Goal: Task Accomplishment & Management: Use online tool/utility

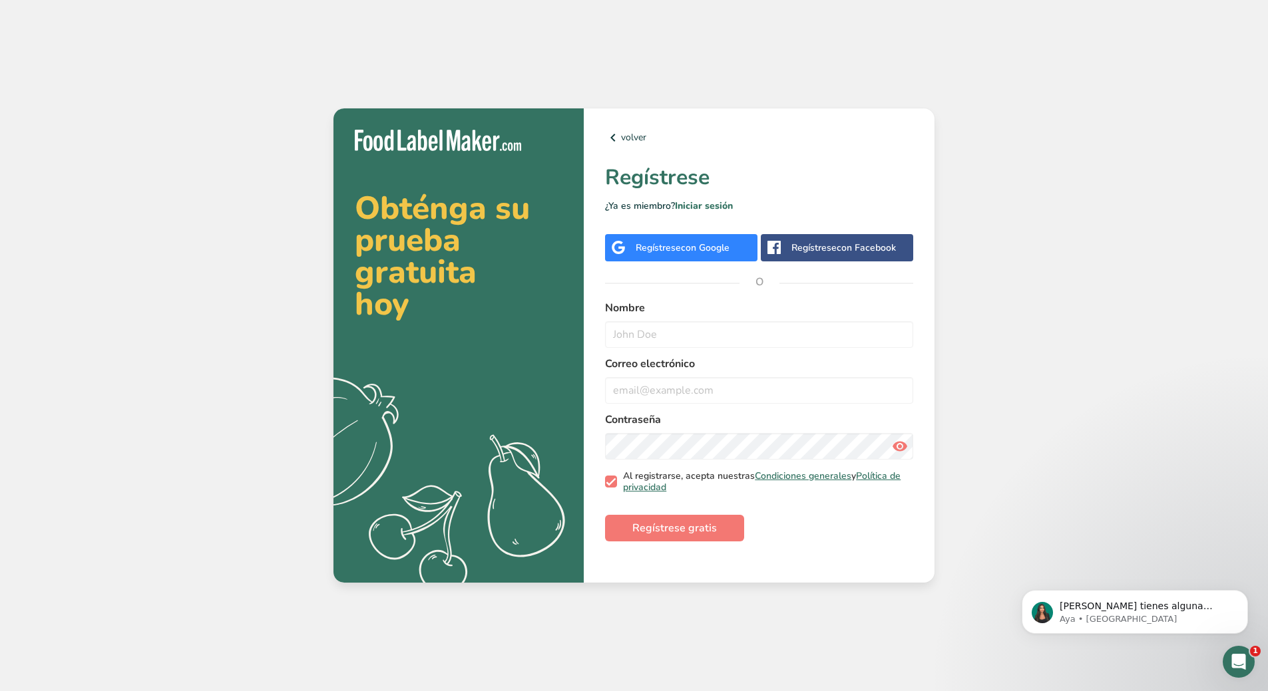
click at [609, 484] on span at bounding box center [611, 482] width 12 height 12
click at [609, 484] on input "Al registrarse, acepta nuestras Condiciones generales y Política de privacidad" at bounding box center [609, 482] width 9 height 9
checkbox input "false"
click at [671, 389] on input "email" at bounding box center [759, 390] width 308 height 27
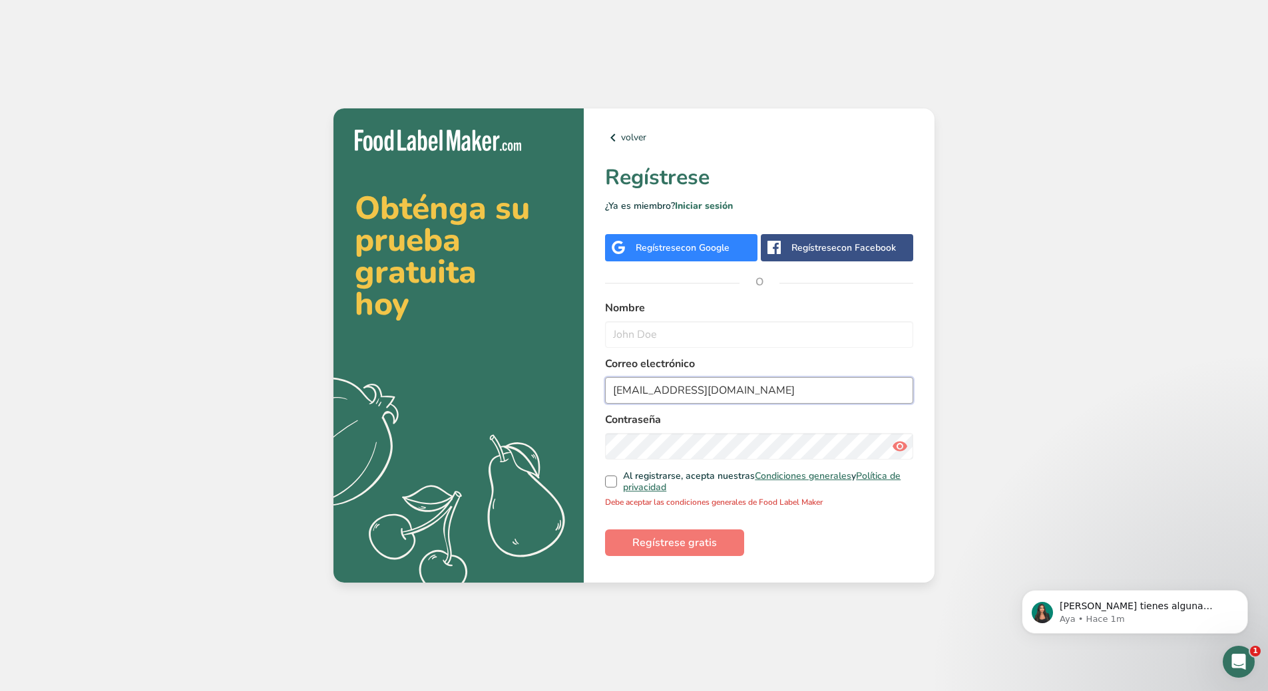
type input "[EMAIL_ADDRESS][DOMAIN_NAME]"
click at [665, 431] on div "Contraseña" at bounding box center [759, 436] width 308 height 48
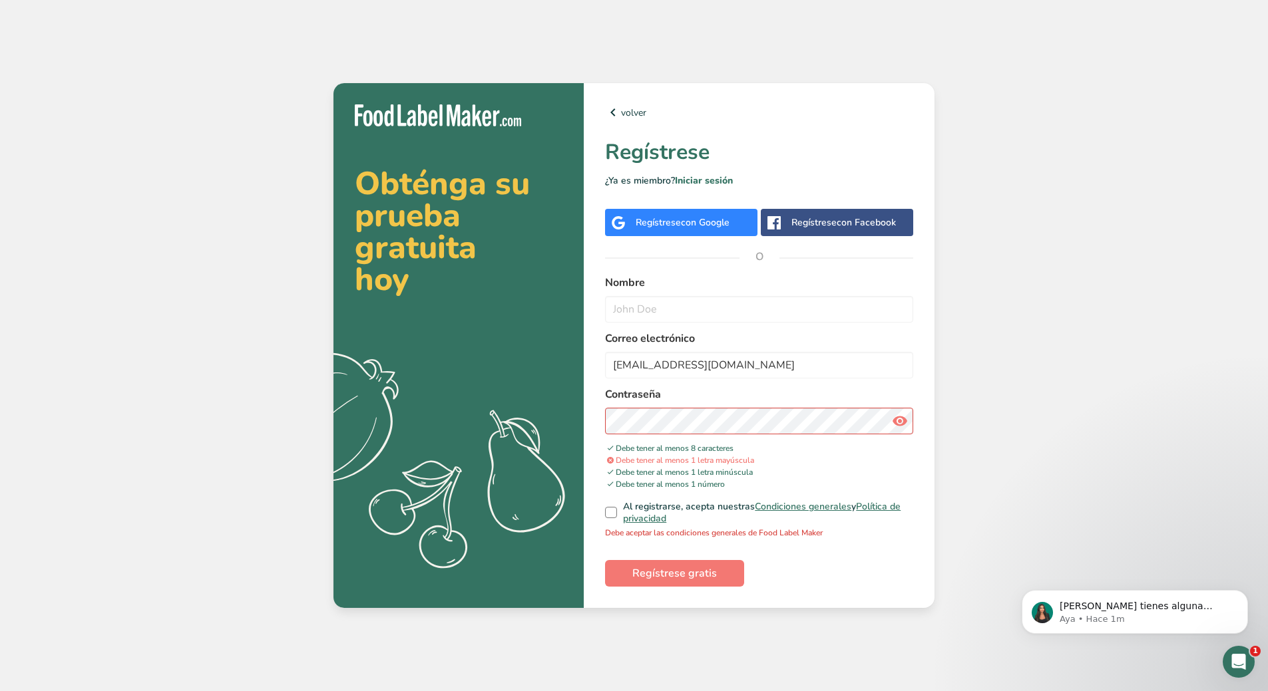
click at [995, 504] on div "Obténga su prueba gratuita [DATE] .a{fill:#f5f3ed;} volver Regístrese ¿Ya es mi…" at bounding box center [634, 345] width 1268 height 691
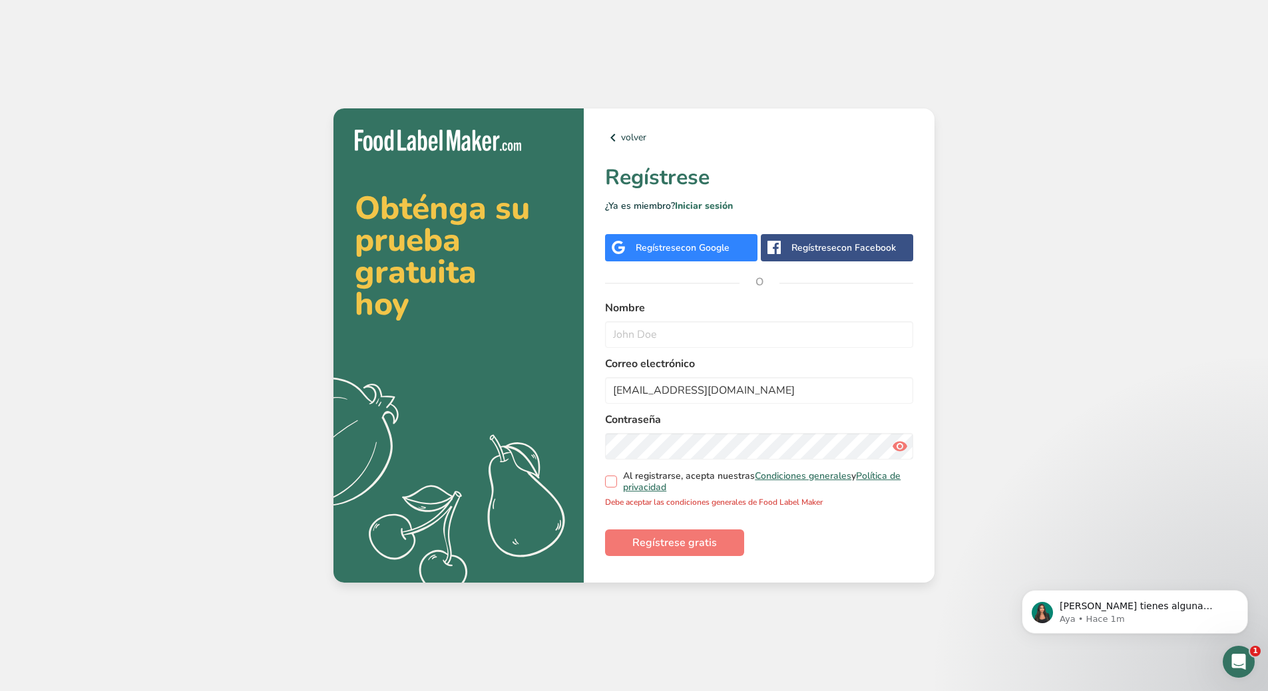
click at [617, 478] on span "Al registrarse, acepta nuestras Condiciones generales y Política de privacidad" at bounding box center [762, 481] width 291 height 23
click at [614, 478] on input "Al registrarse, acepta nuestras Condiciones generales y Política de privacidad" at bounding box center [609, 482] width 9 height 9
checkbox input "true"
click at [681, 526] on span "Regístrese gratis" at bounding box center [674, 528] width 85 height 16
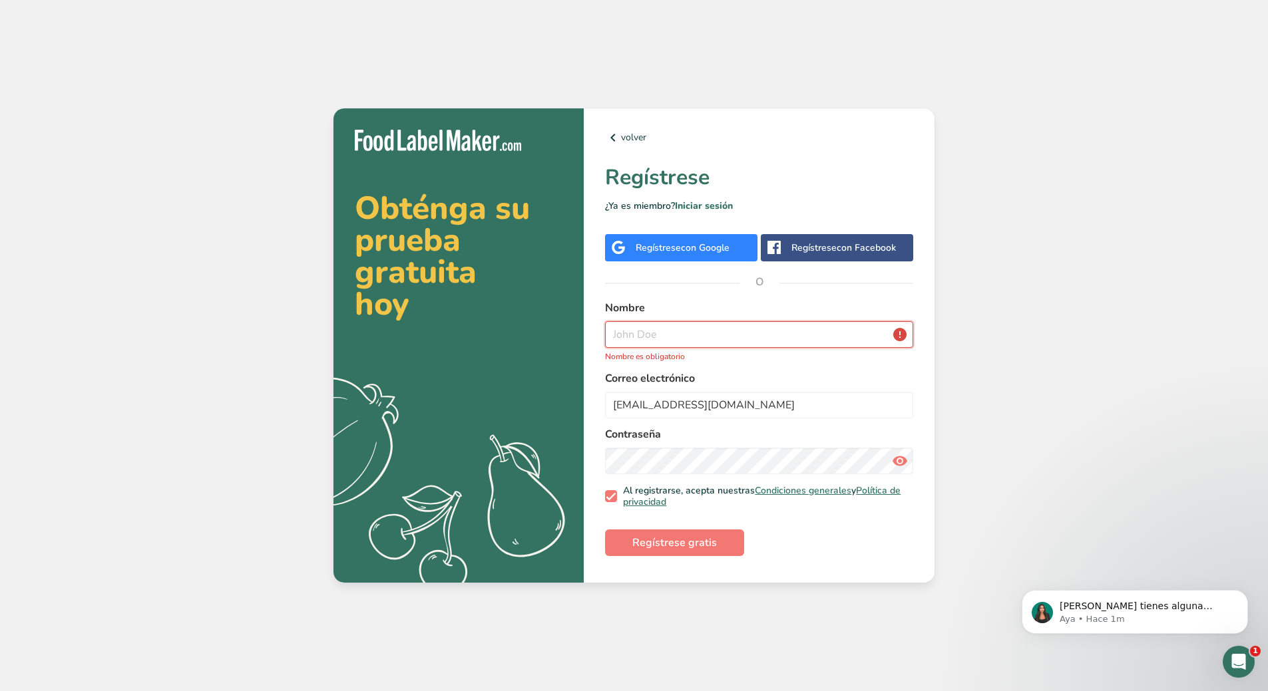
click at [707, 337] on input "text" at bounding box center [759, 334] width 308 height 27
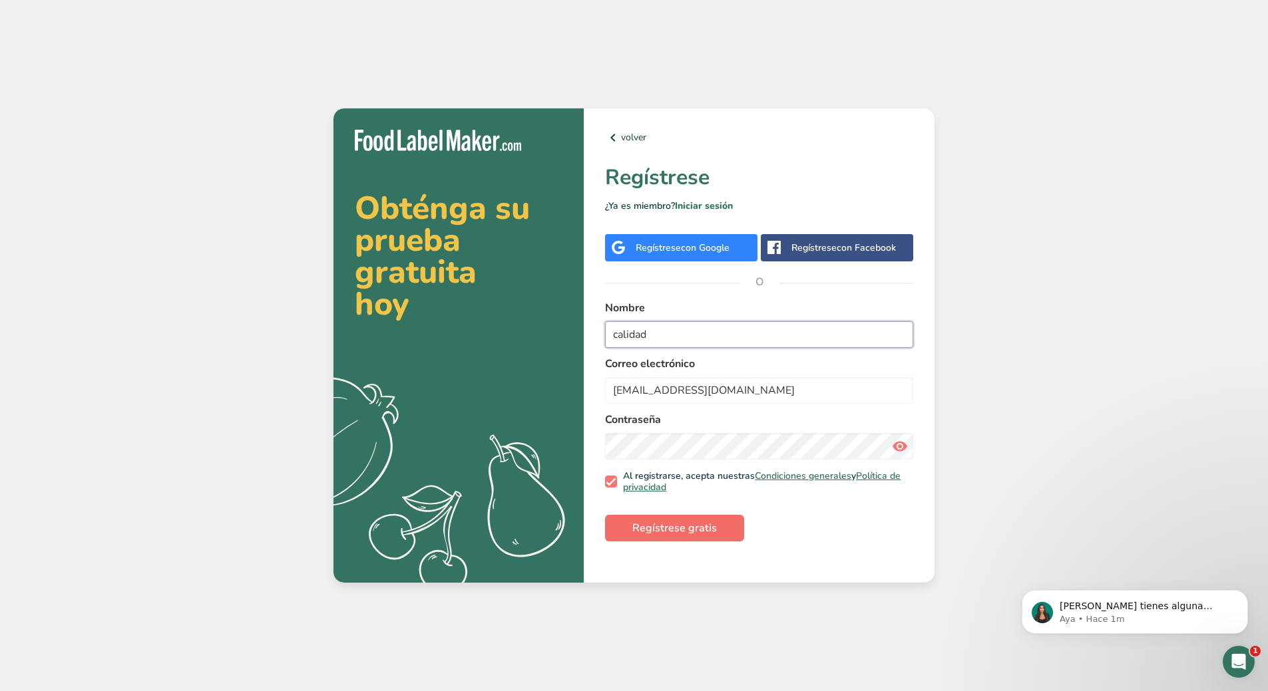
type input "calidad"
click at [711, 537] on button "Regístrese gratis" at bounding box center [674, 528] width 139 height 27
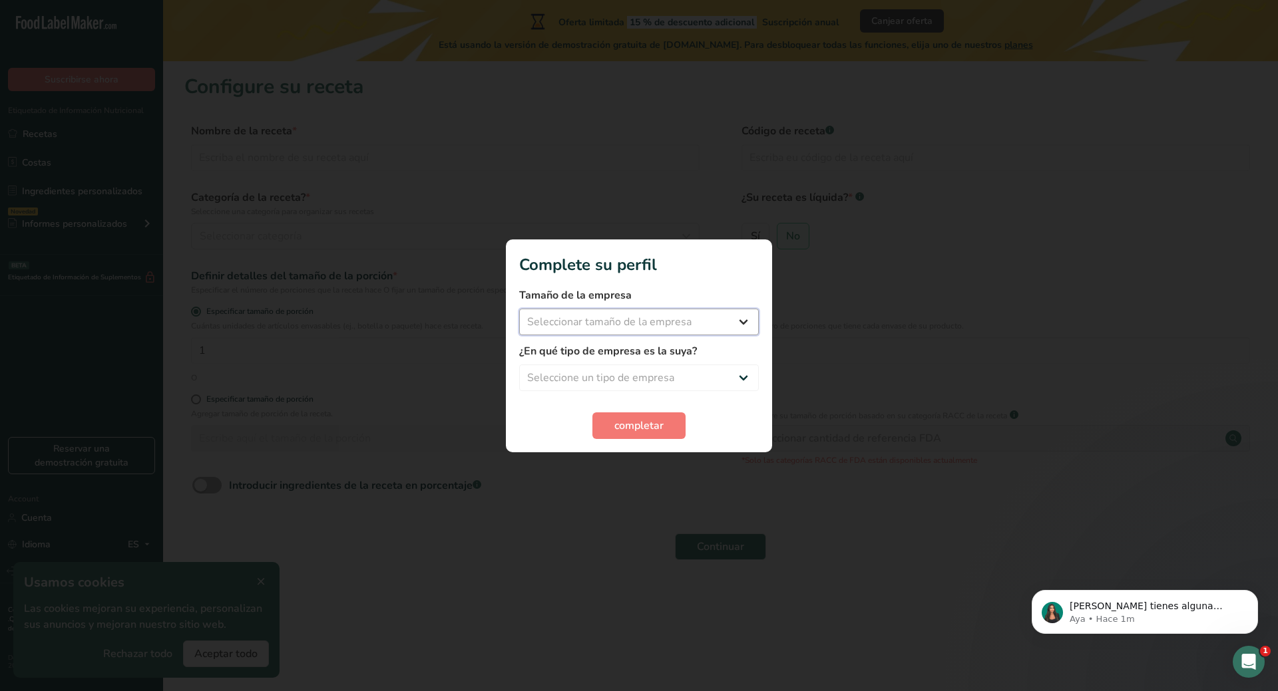
click at [727, 321] on select "Seleccionar tamaño de la empresa Menos de 10 empleados De 10 a 50 empleados De …" at bounding box center [639, 322] width 240 height 27
select select "3"
click at [519, 309] on select "Seleccionar tamaño de la empresa Menos de 10 empleados De 10 a 50 empleados De …" at bounding box center [639, 322] width 240 height 27
click at [667, 379] on select "Seleccione un tipo de empresa Fabricante de alimentos envasados Restaurante y c…" at bounding box center [639, 378] width 240 height 27
select select "1"
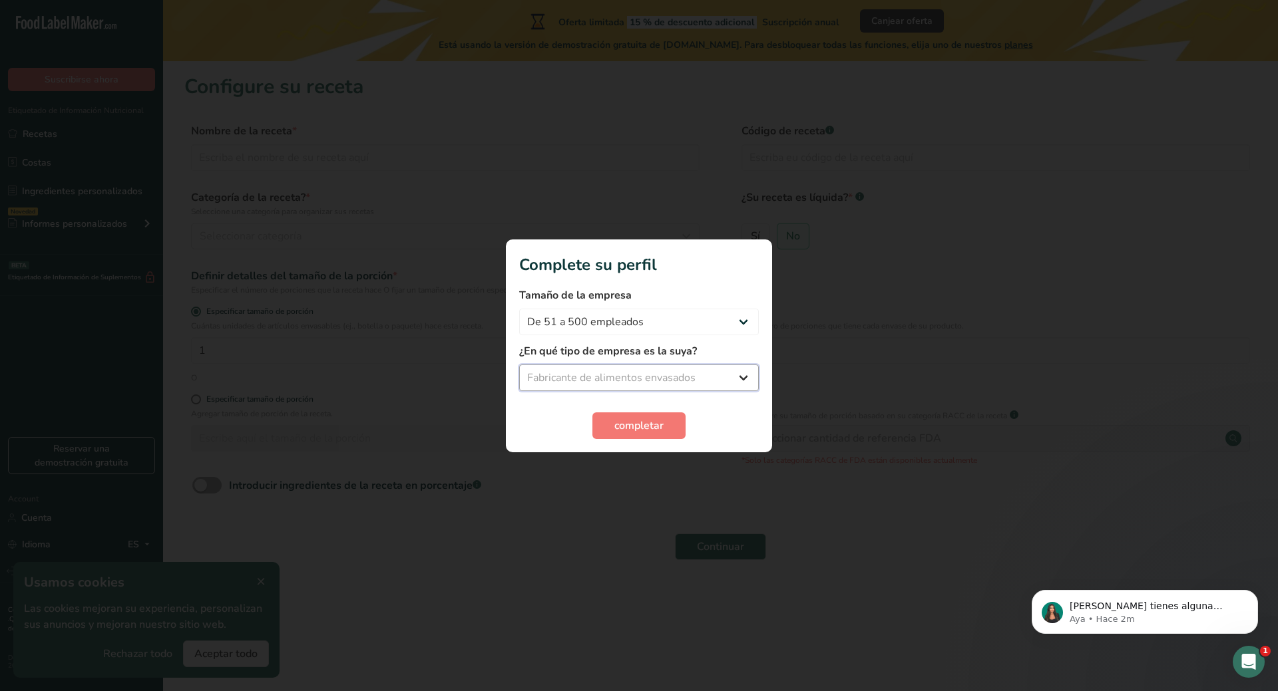
click at [519, 365] on select "Seleccione un tipo de empresa Fabricante de alimentos envasados Restaurante y c…" at bounding box center [639, 378] width 240 height 27
click at [654, 427] on span "completar" at bounding box center [638, 426] width 49 height 16
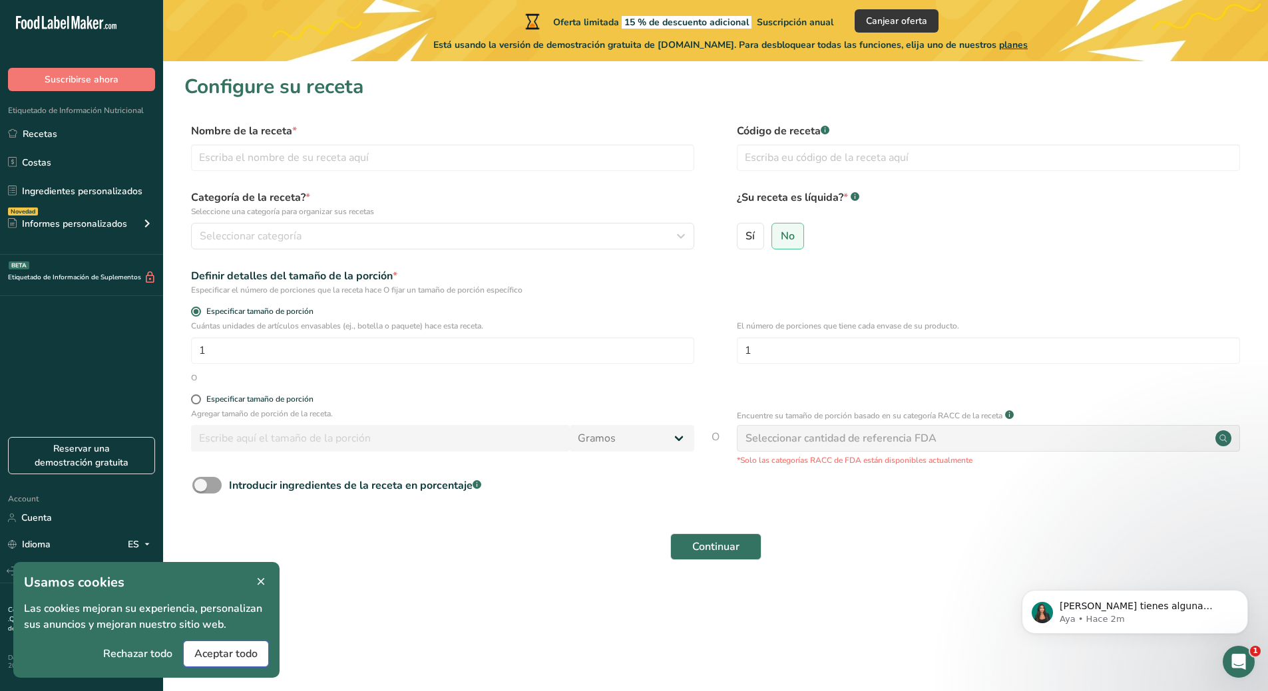
click at [238, 645] on button "Aceptar todo" at bounding box center [226, 654] width 86 height 27
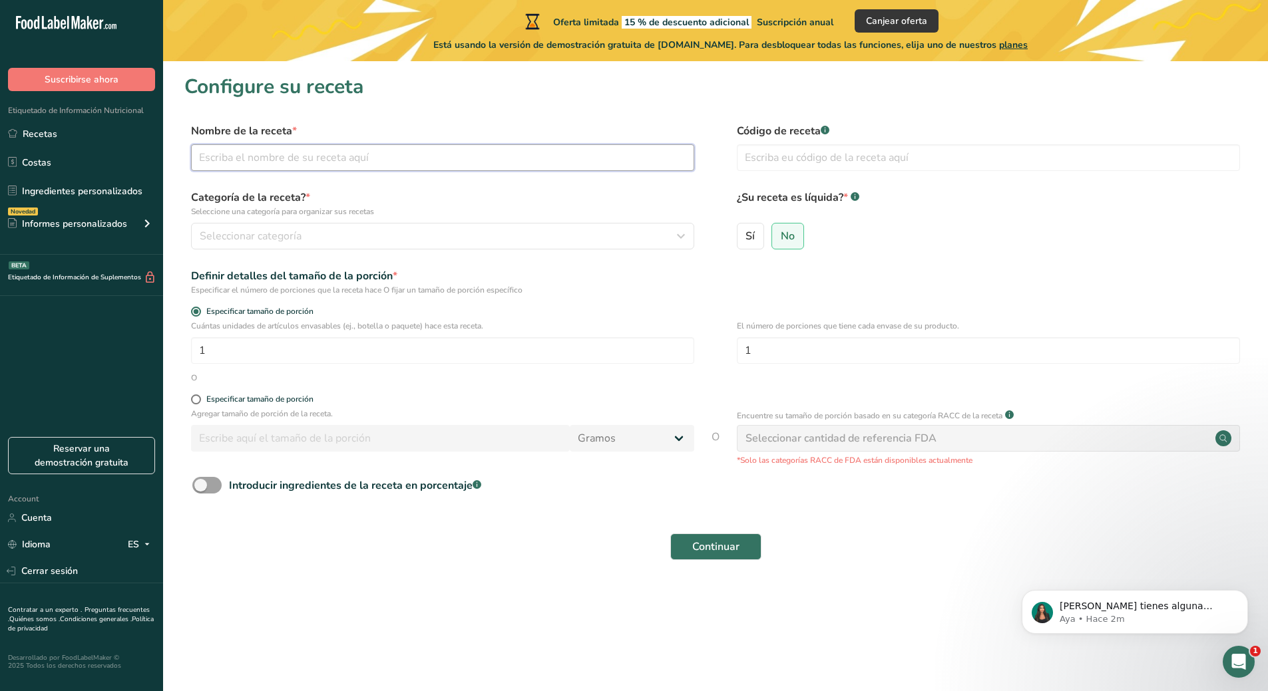
click at [339, 150] on input "text" at bounding box center [442, 157] width 503 height 27
type input "d"
type input "DELICIAS AL ESTILO DUBAI"
click at [407, 242] on div "Seleccionar categoría" at bounding box center [439, 236] width 478 height 16
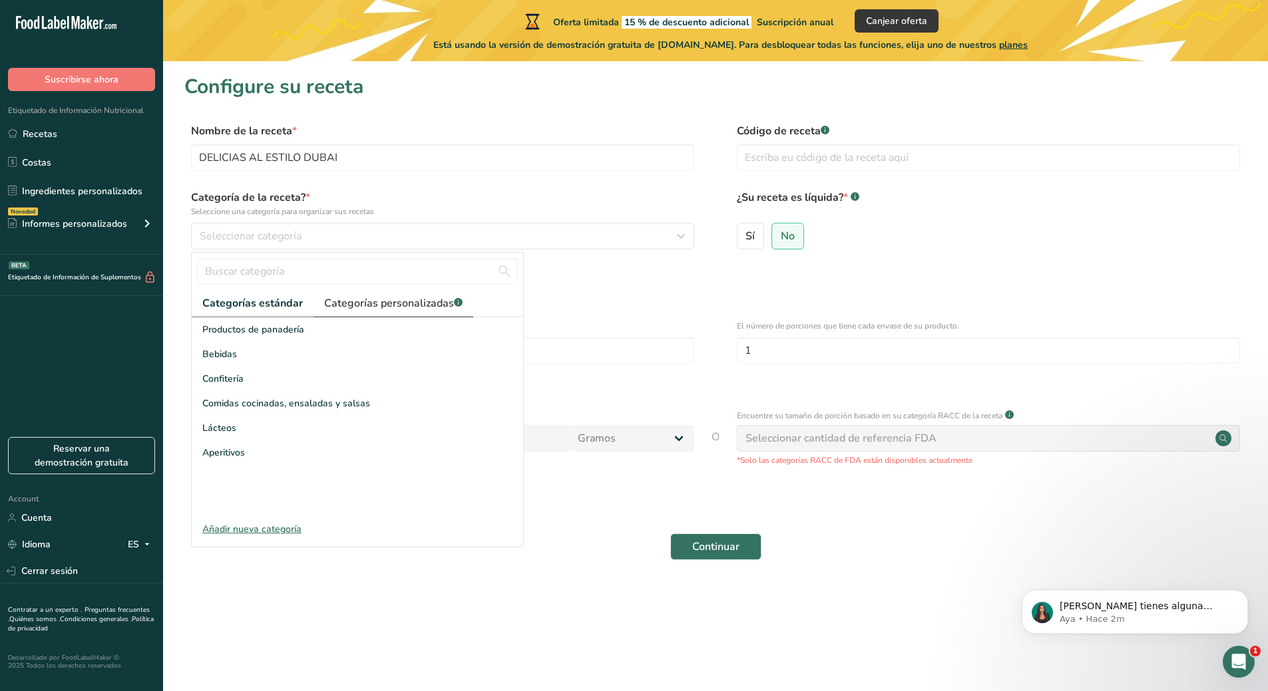
click at [364, 291] on link "Categorías personalizadas .a-a{fill:#347362;}.b-a{fill:#fff;}" at bounding box center [393, 303] width 160 height 27
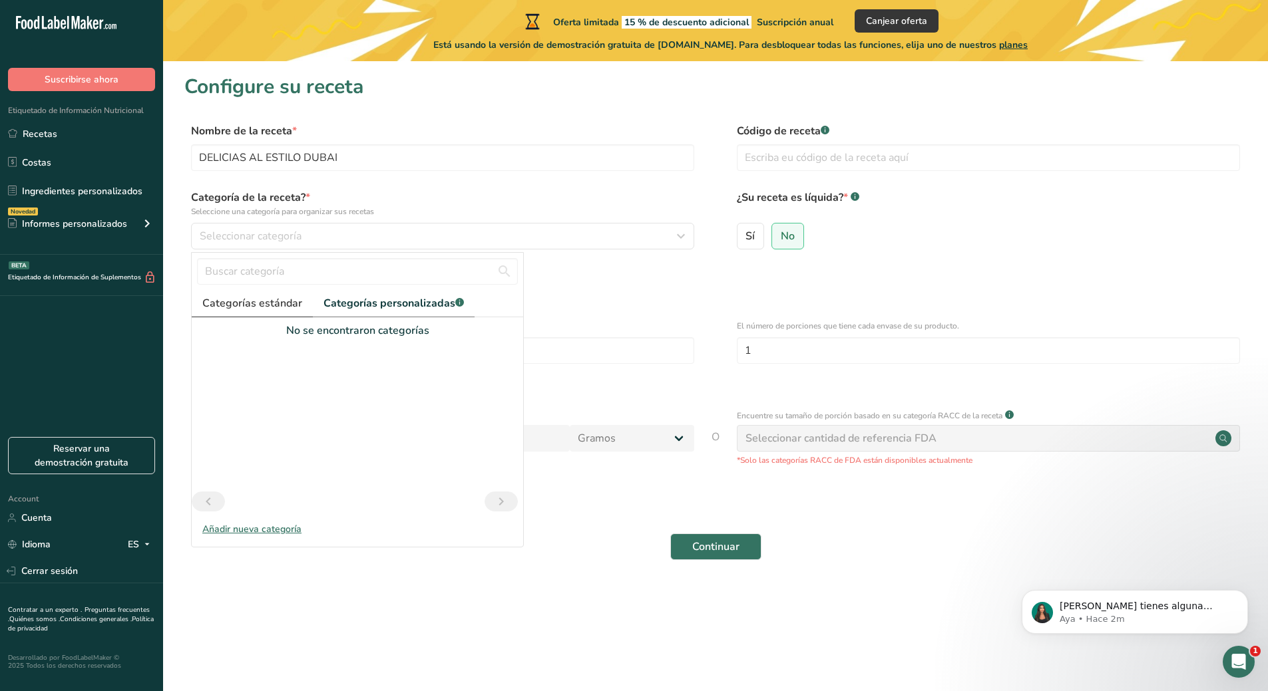
click at [243, 293] on link "Categorías estándar" at bounding box center [252, 303] width 121 height 27
click at [270, 530] on div "Añadir nueva categoría" at bounding box center [357, 529] width 331 height 14
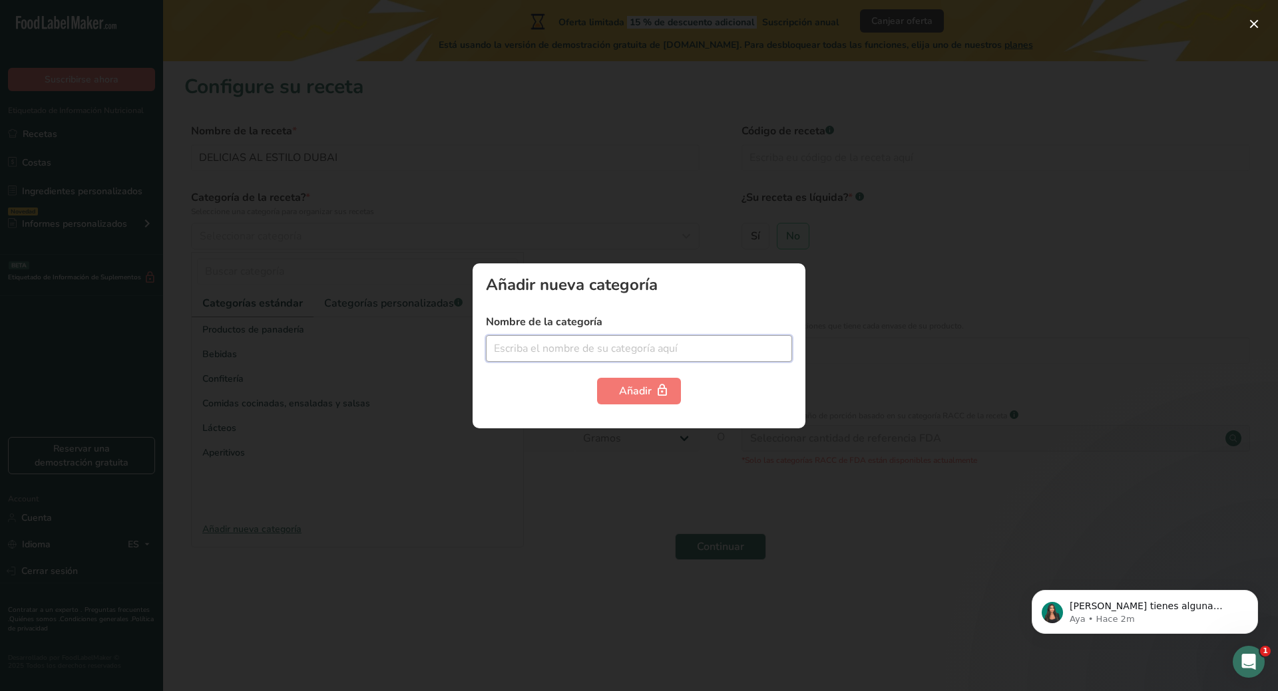
click at [648, 349] on input "text" at bounding box center [639, 348] width 306 height 27
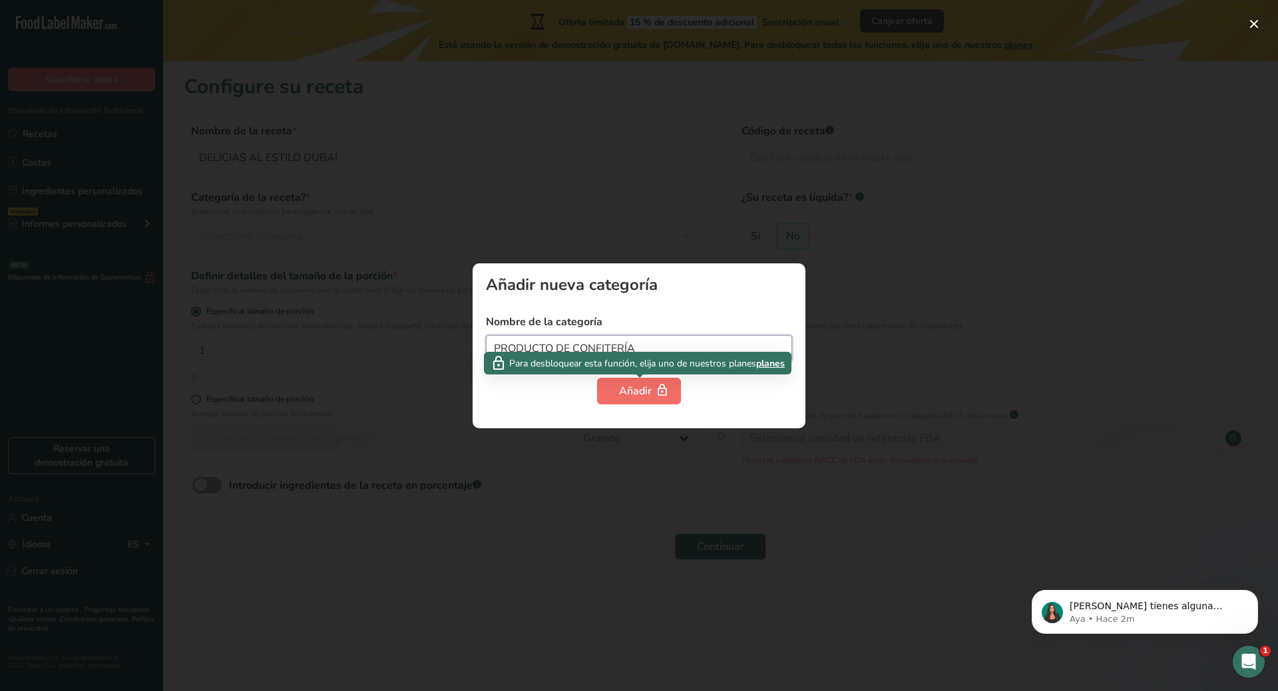
type input "PRODUCTO DE CONFITERÍA"
click at [644, 397] on div "Añadir" at bounding box center [639, 391] width 40 height 16
click at [648, 392] on div "Añadir" at bounding box center [639, 391] width 40 height 16
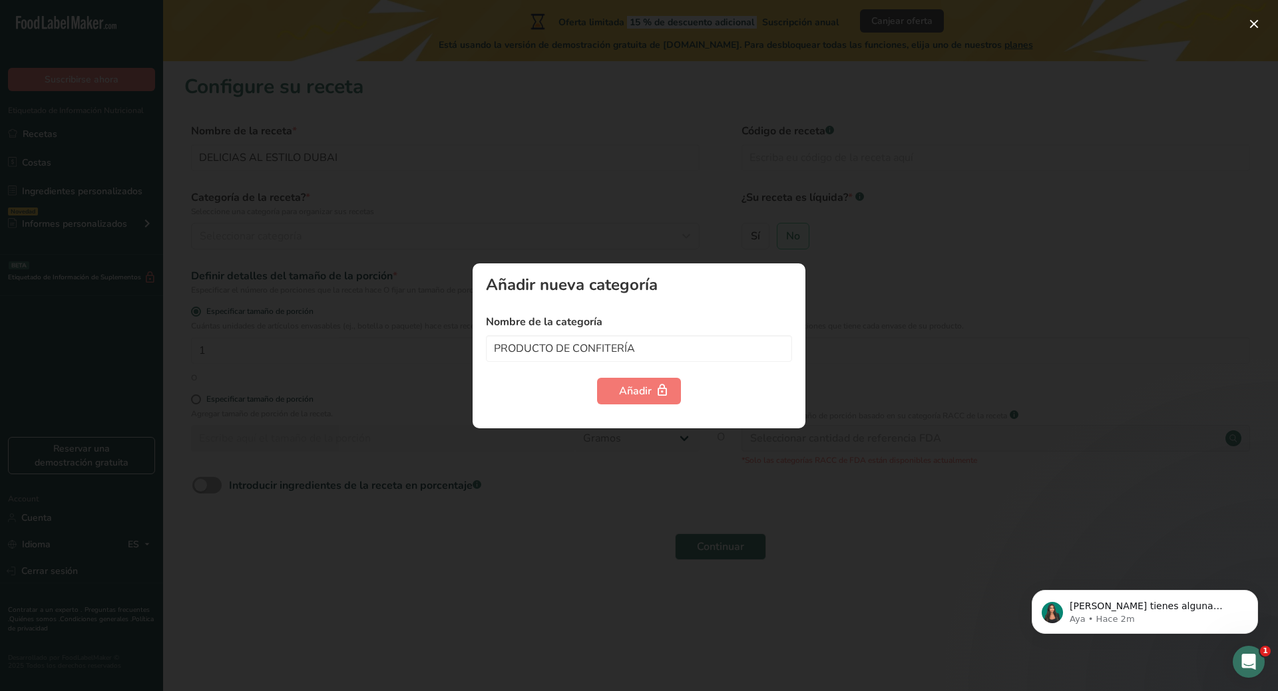
click at [881, 401] on div at bounding box center [639, 345] width 1278 height 691
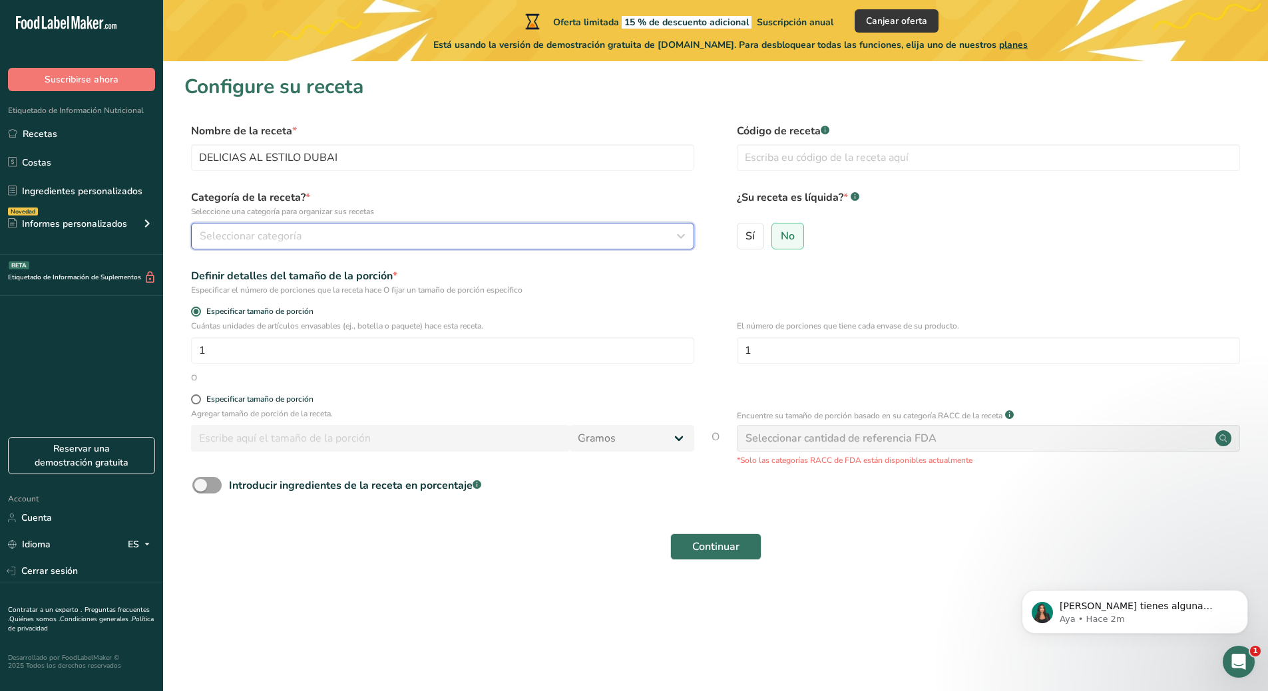
click at [443, 231] on div "Seleccionar categoría" at bounding box center [439, 236] width 478 height 16
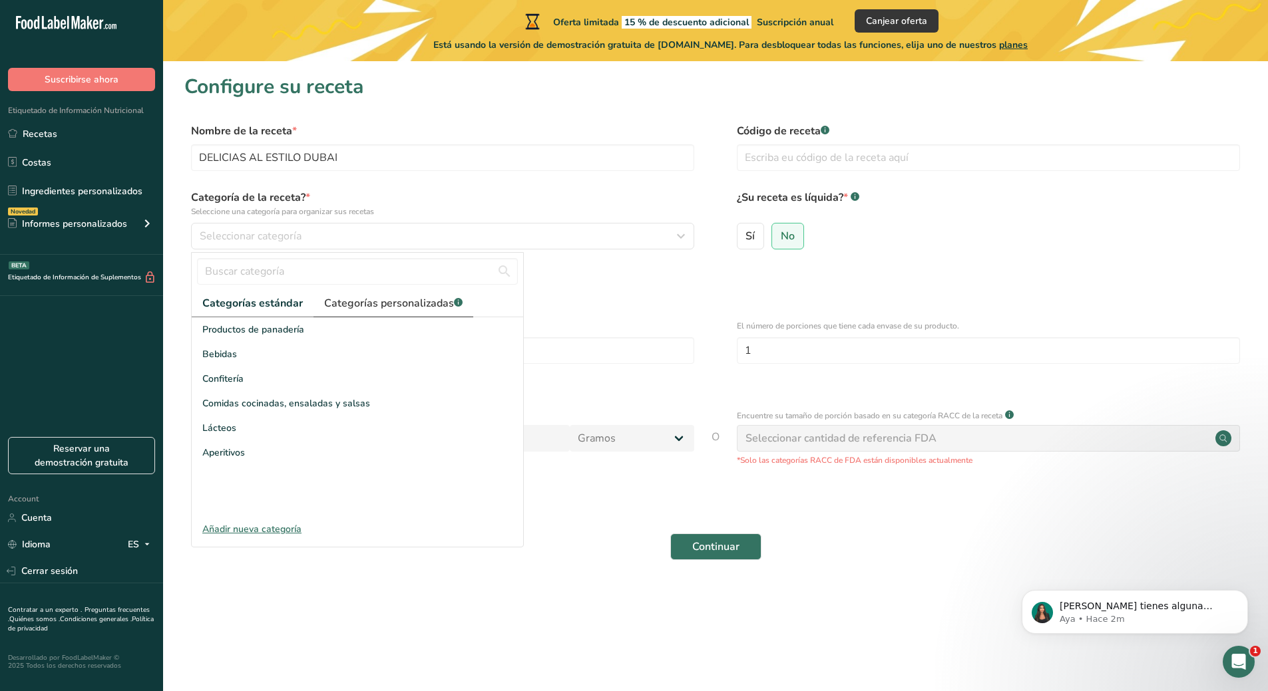
click at [405, 297] on span "Categorías personalizadas .a-a{fill:#347362;}.b-a{fill:#fff;}" at bounding box center [393, 303] width 138 height 16
click at [276, 526] on div "Añadir nueva categoría" at bounding box center [357, 529] width 331 height 14
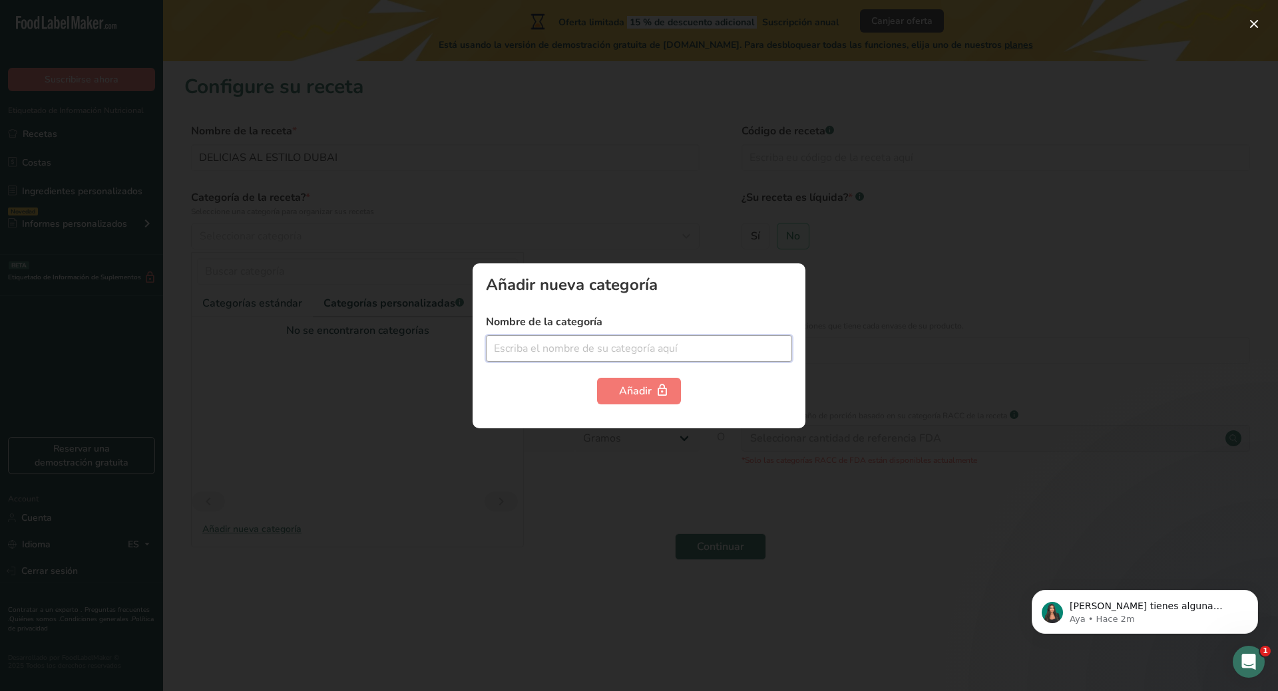
click at [610, 339] on input "text" at bounding box center [639, 348] width 306 height 27
click at [648, 346] on input "text" at bounding box center [639, 348] width 306 height 27
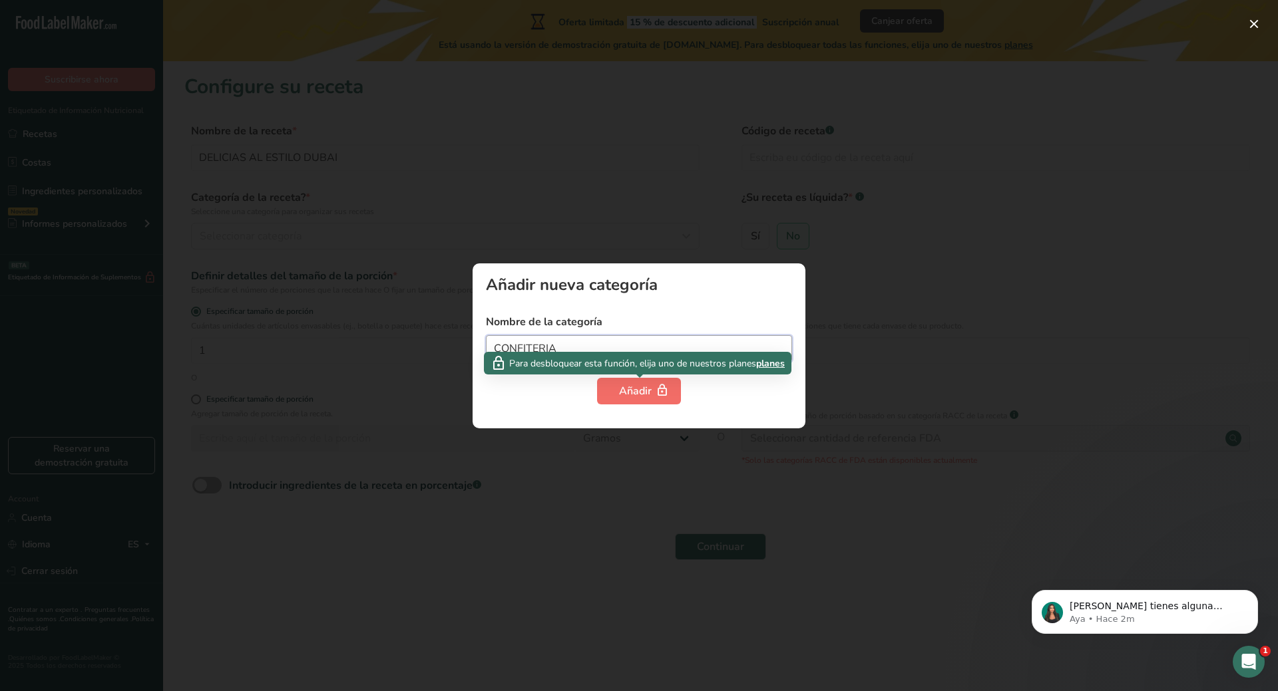
type input "CONFITERIA"
click at [648, 395] on div "Añadir" at bounding box center [639, 391] width 40 height 16
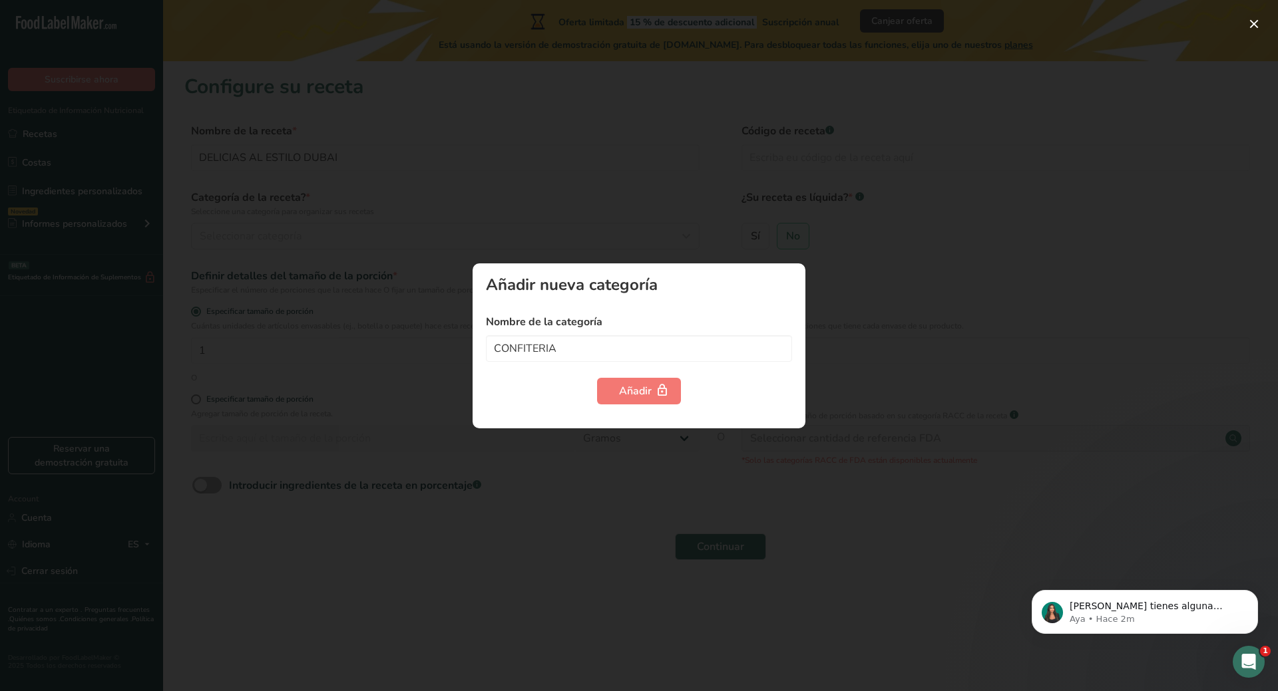
click at [901, 281] on div at bounding box center [639, 345] width 1278 height 691
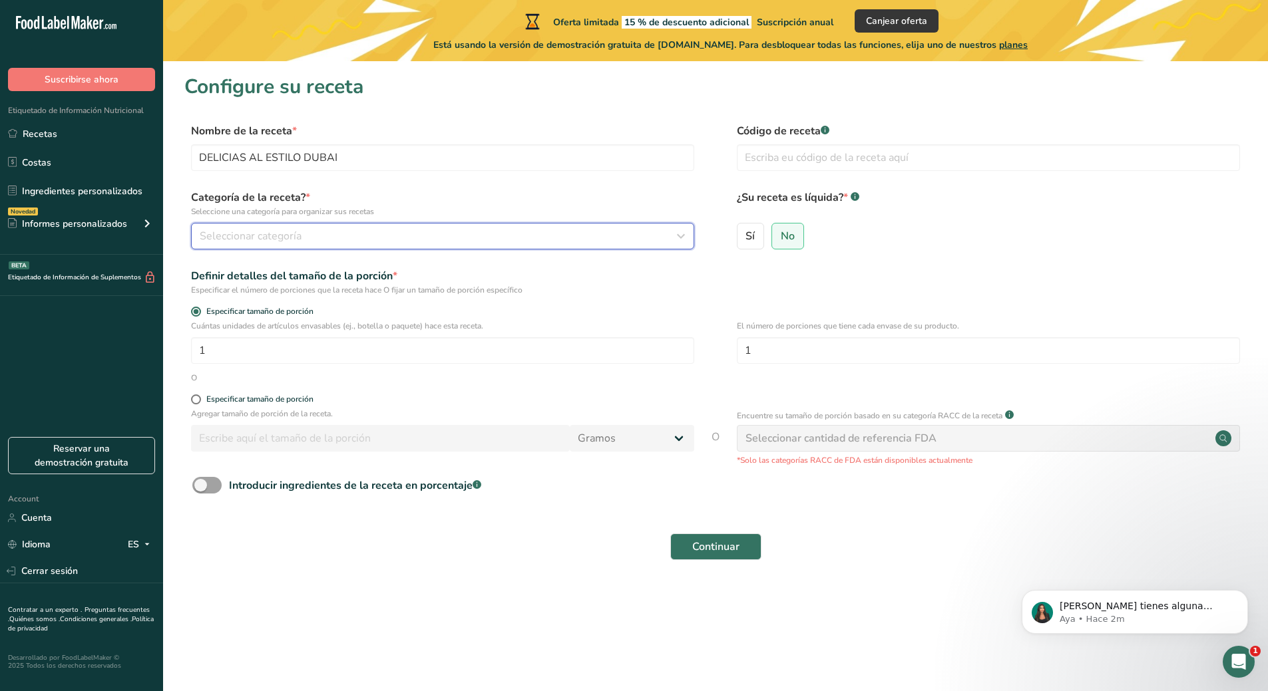
click at [424, 232] on div "Seleccionar categoría" at bounding box center [439, 236] width 478 height 16
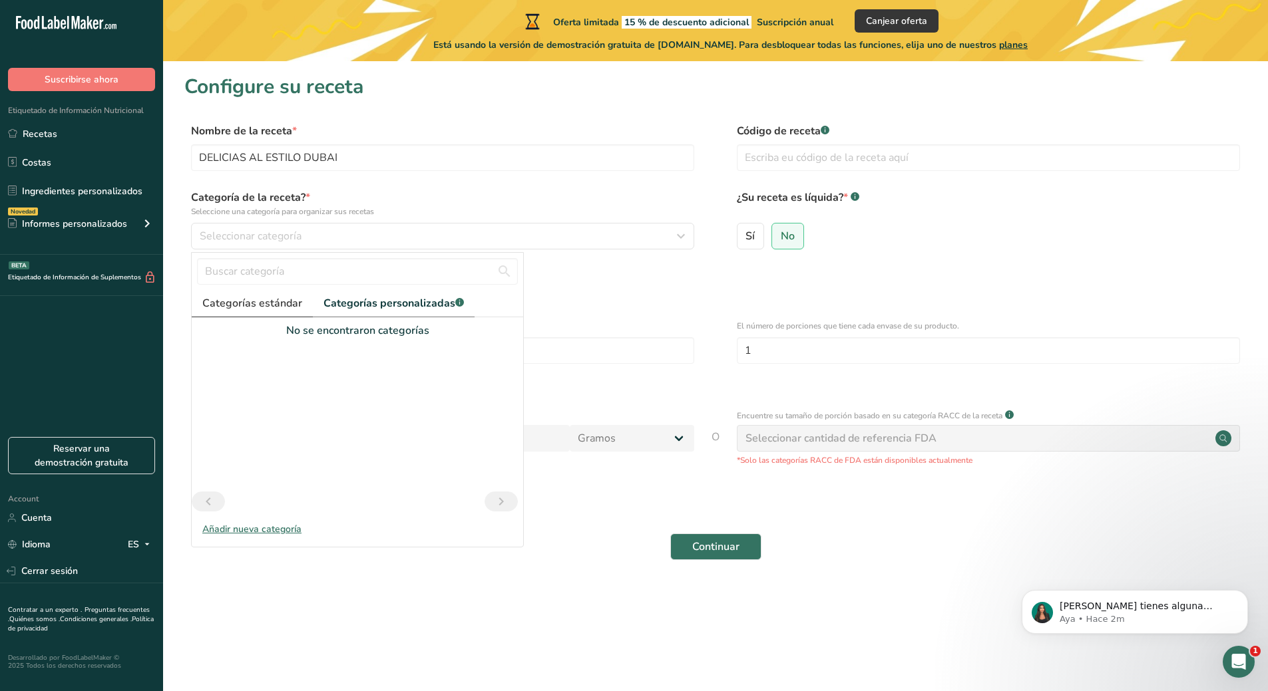
click at [220, 296] on span "Categorías estándar" at bounding box center [252, 303] width 100 height 16
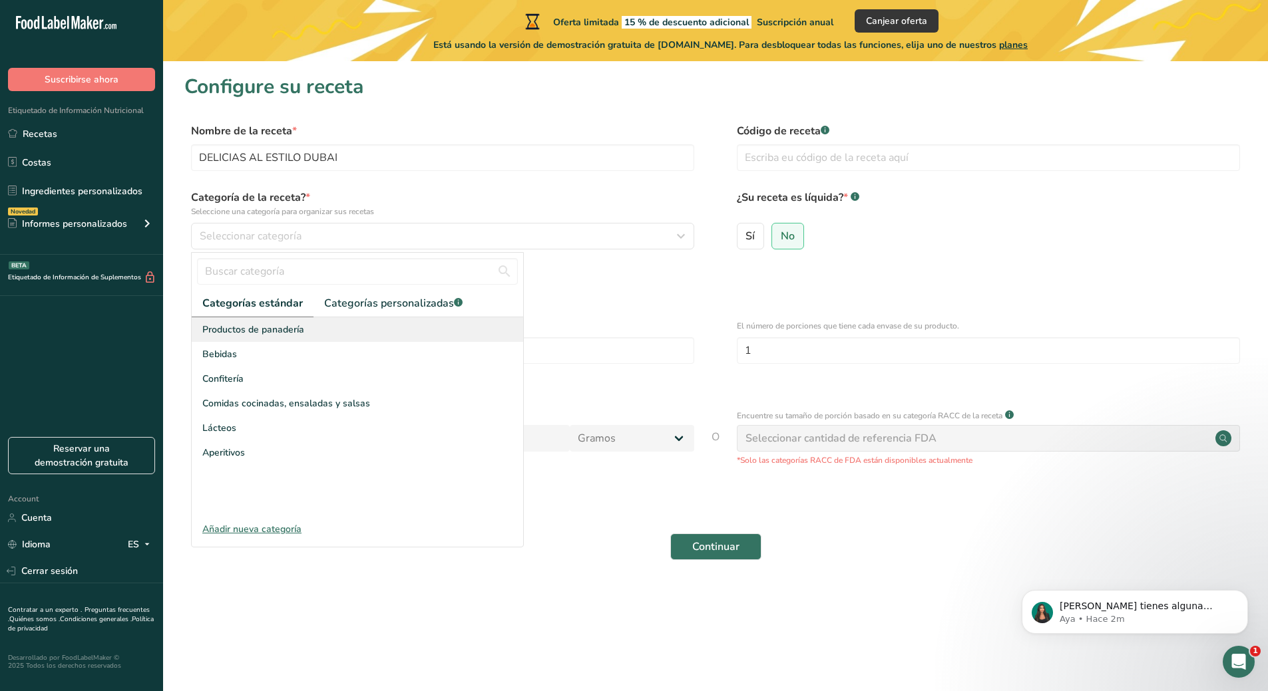
click at [289, 325] on span "Productos de panadería" at bounding box center [253, 330] width 102 height 14
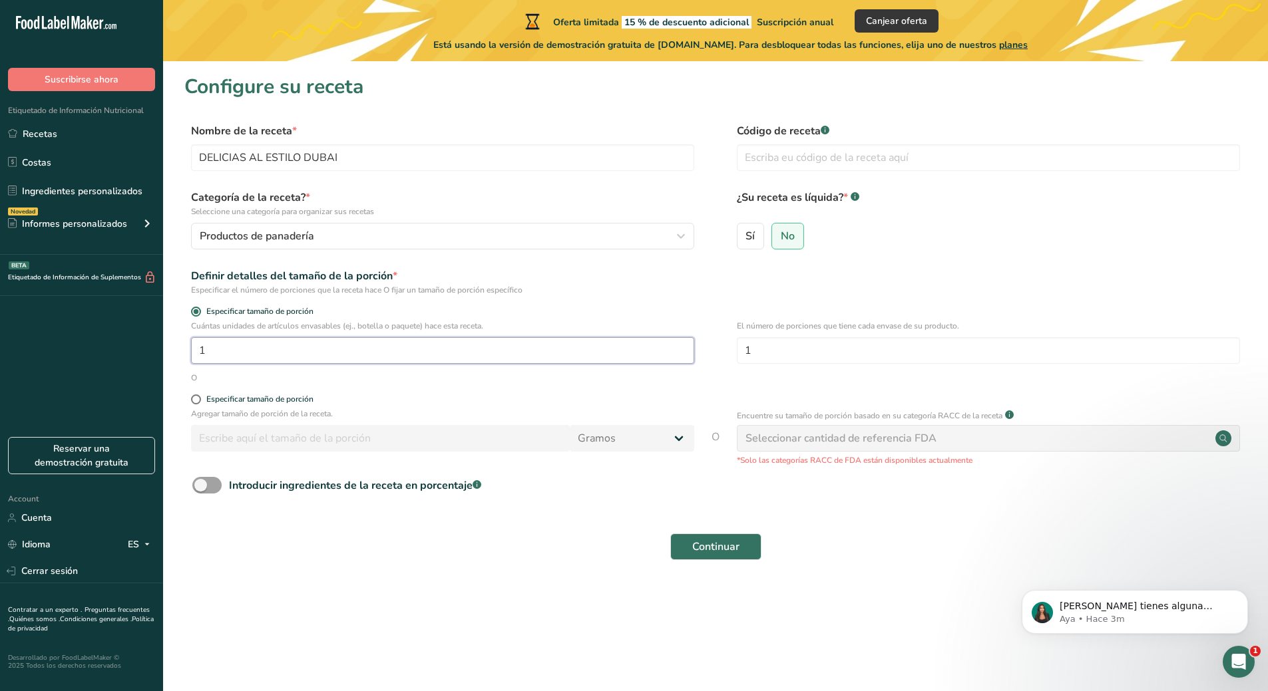
click at [350, 355] on input "1" at bounding box center [442, 350] width 503 height 27
drag, startPoint x: 370, startPoint y: 347, endPoint x: 172, endPoint y: 346, distance: 198.3
click at [172, 346] on section "Configure su receta Nombre de la receta * DELICIAS AL ESTILO DUBAI Código de re…" at bounding box center [715, 325] width 1105 height 528
click at [202, 395] on span "Especificar tamaño de porción" at bounding box center [257, 400] width 112 height 10
click at [200, 395] on input "Especificar tamaño de porción" at bounding box center [195, 399] width 9 height 9
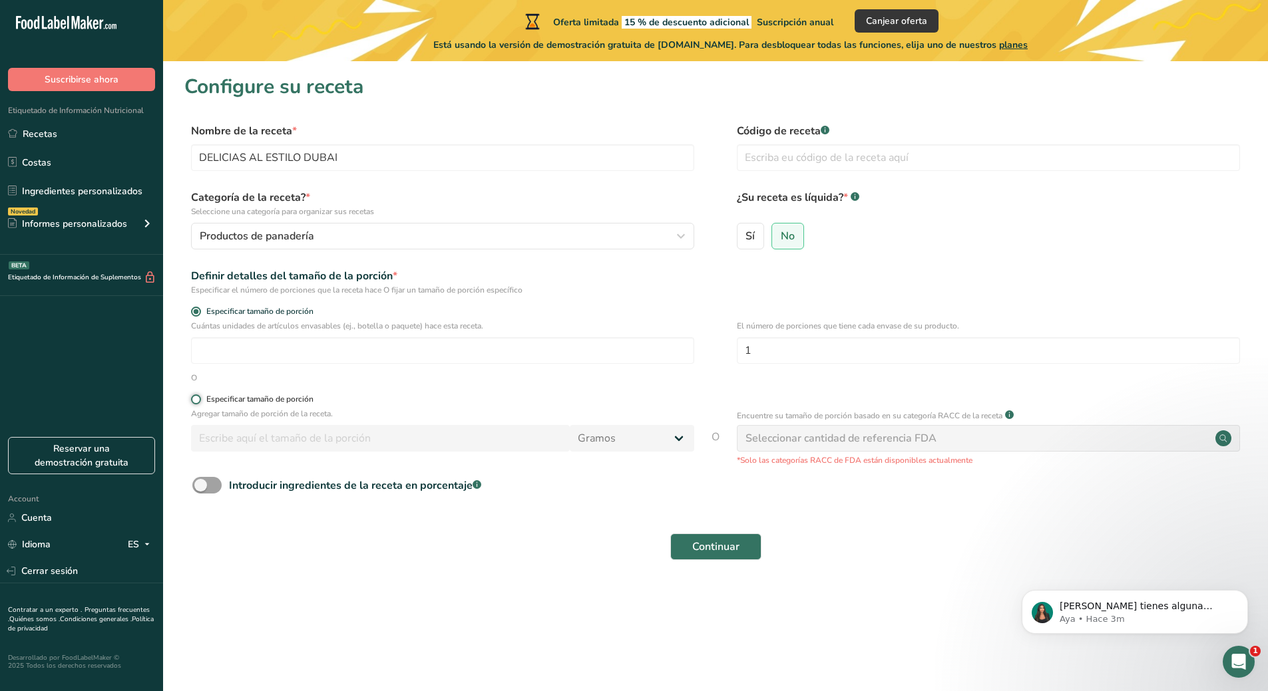
radio input "true"
radio input "false"
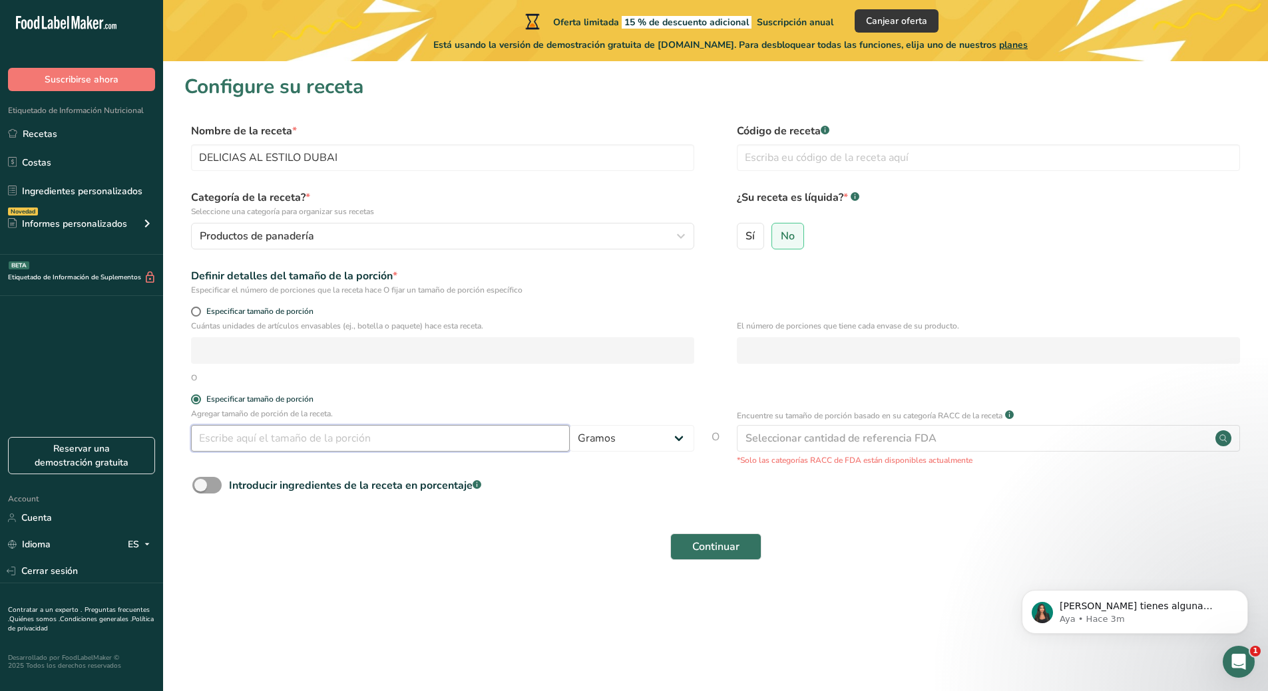
click at [282, 444] on input "number" at bounding box center [380, 438] width 379 height 27
type input "17"
click at [201, 310] on span "Especificar tamaño de porción" at bounding box center [257, 312] width 112 height 10
click at [200, 310] on input "Especificar tamaño de porción" at bounding box center [195, 311] width 9 height 9
radio input "true"
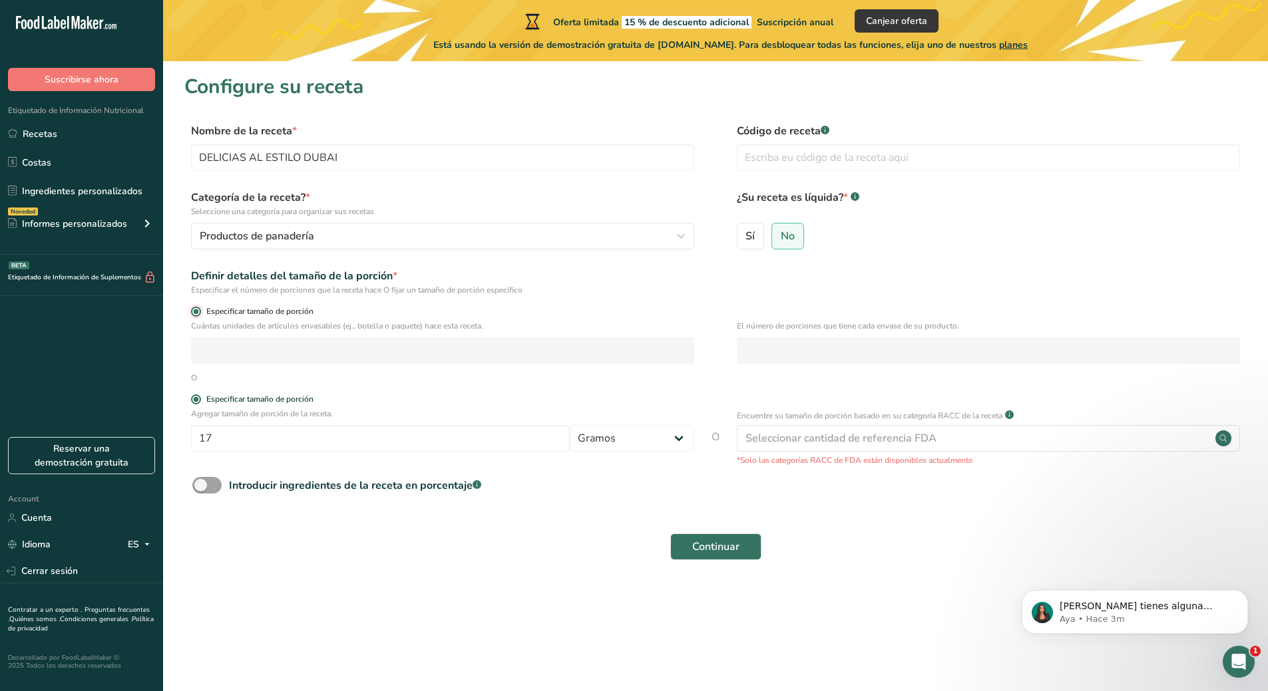
radio input "false"
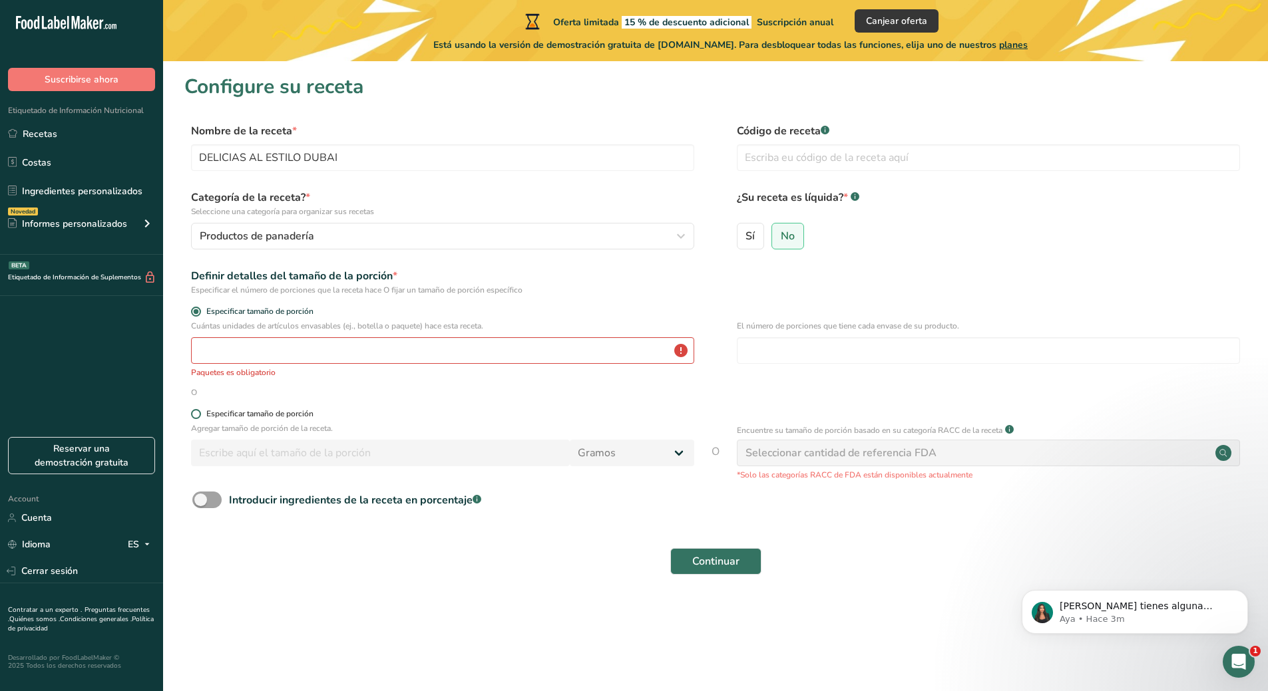
click at [196, 413] on span at bounding box center [196, 414] width 10 height 10
click at [196, 413] on input "Especificar tamaño de porción" at bounding box center [195, 414] width 9 height 9
radio input "true"
radio input "false"
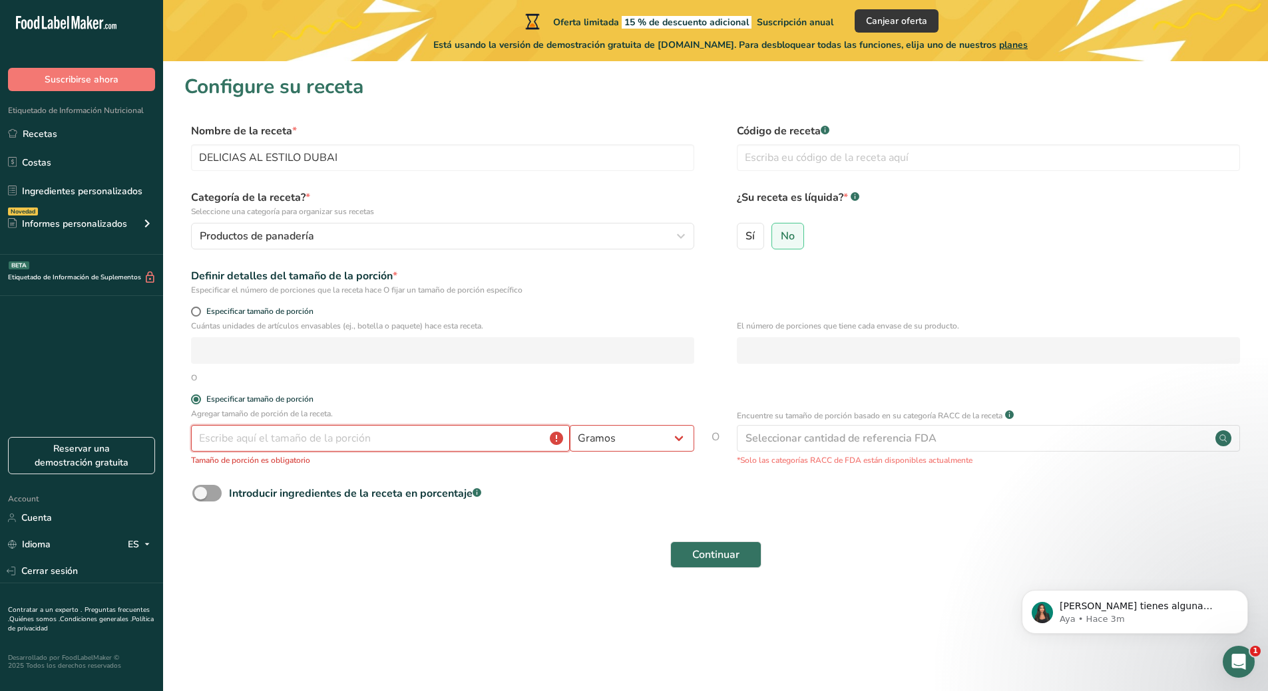
click at [251, 436] on input "number" at bounding box center [380, 438] width 379 height 27
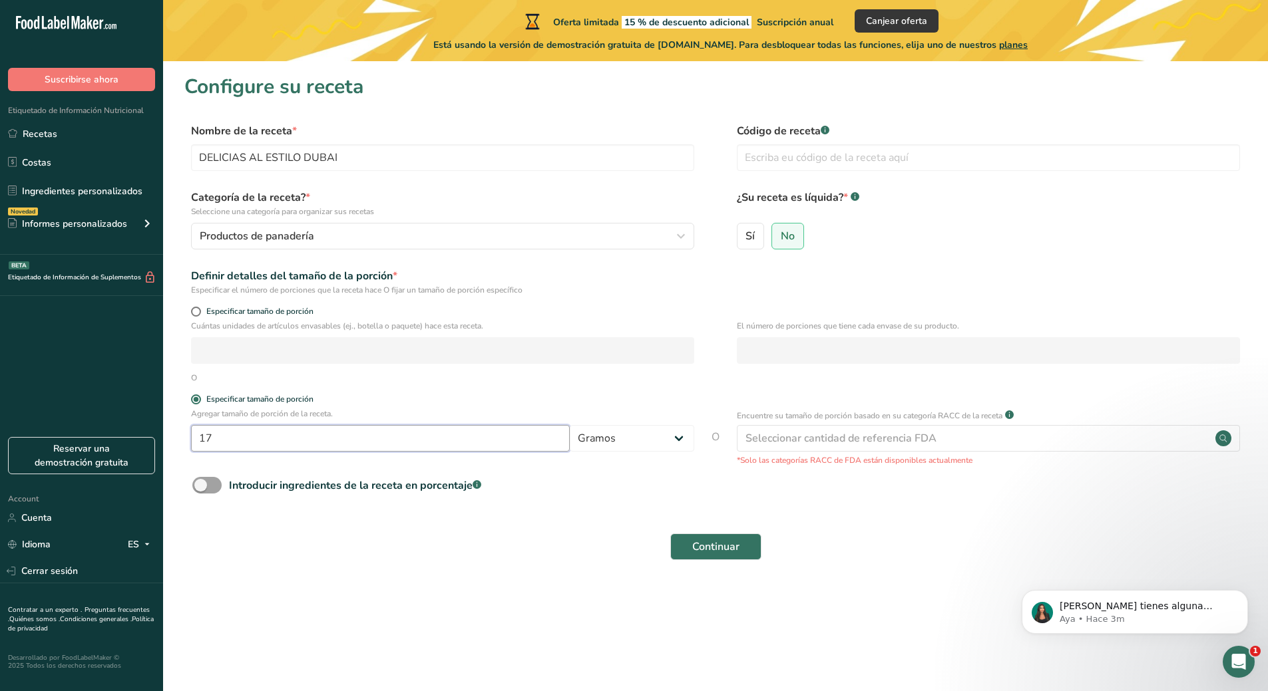
type input "17"
click at [190, 315] on div "Especificar tamaño de porción" at bounding box center [715, 313] width 1062 height 13
click at [193, 315] on span at bounding box center [196, 312] width 10 height 10
click at [193, 315] on input "Especificar tamaño de porción" at bounding box center [195, 311] width 9 height 9
radio input "true"
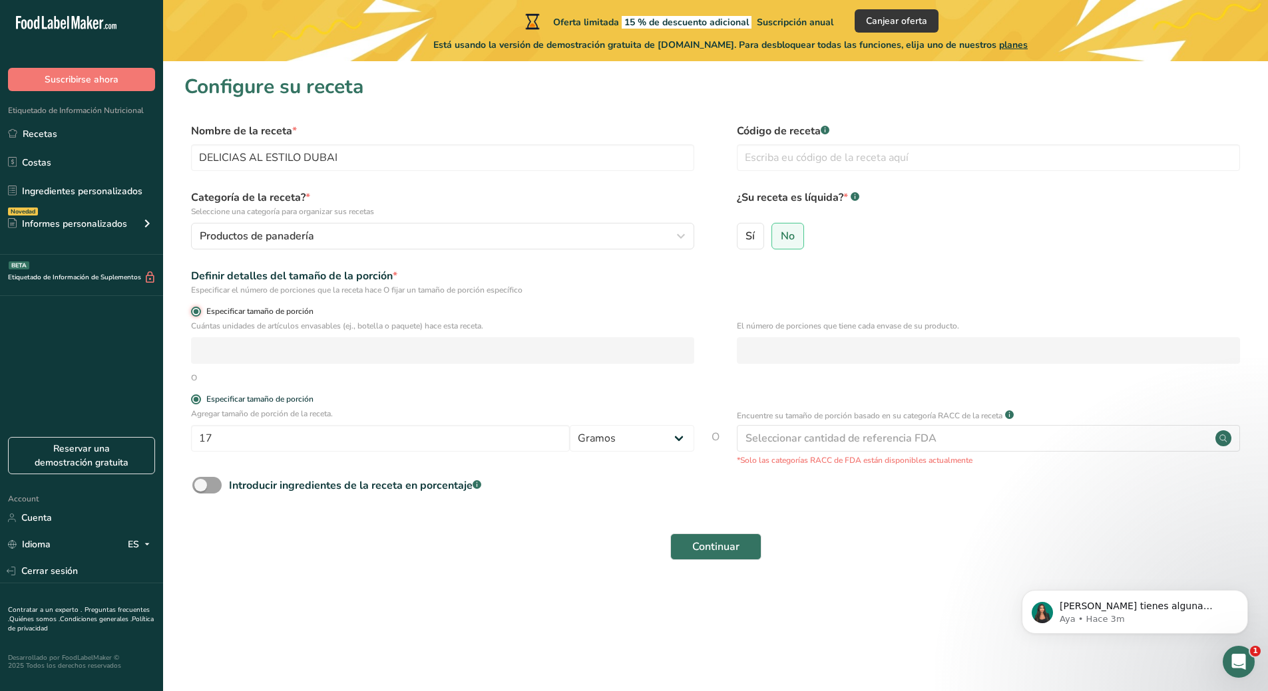
radio input "false"
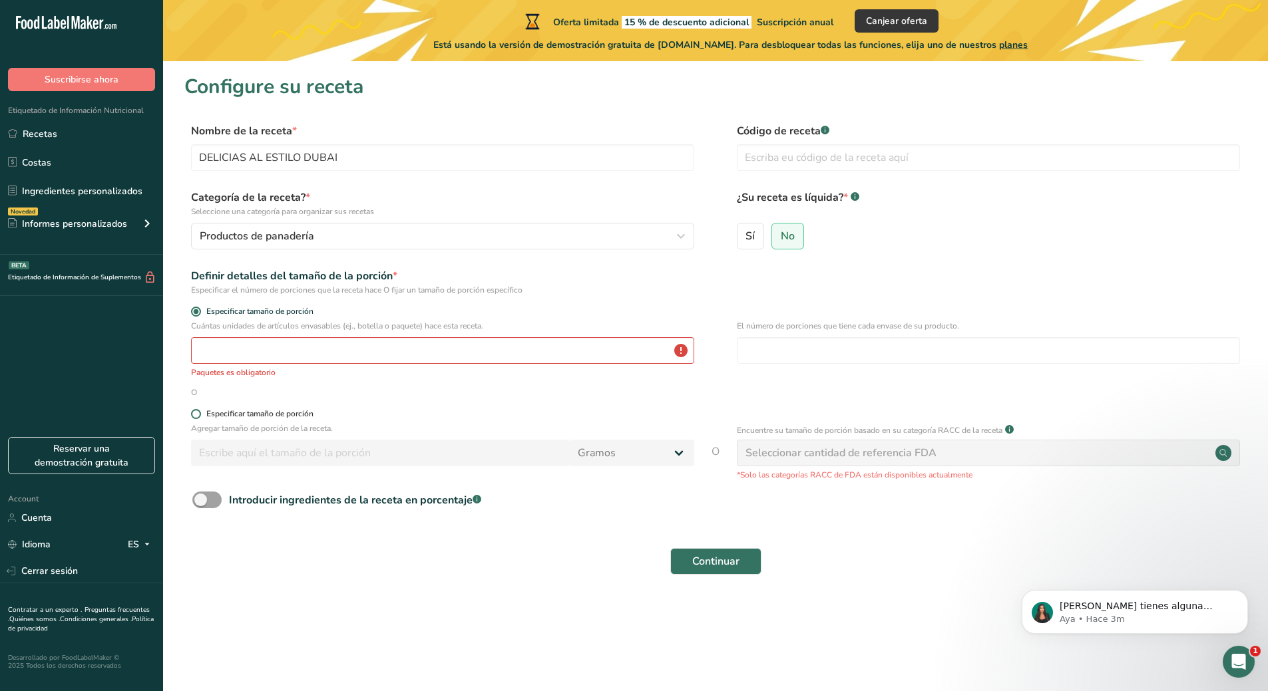
click at [197, 416] on span at bounding box center [196, 414] width 10 height 10
click at [197, 416] on input "Especificar tamaño de porción" at bounding box center [195, 414] width 9 height 9
radio input "true"
radio input "false"
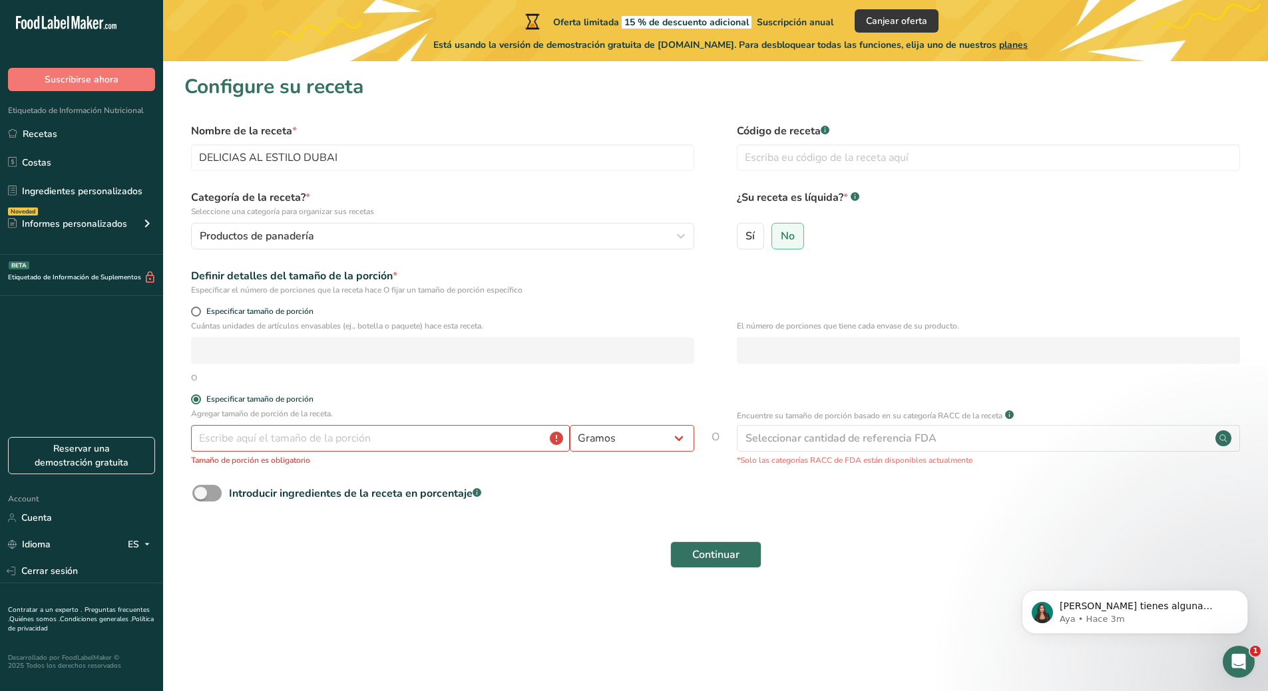
click at [218, 452] on div "Agregar tamaño de porción de la receta. Gramos kg mg mcg libras onza litro mL o…" at bounding box center [442, 437] width 503 height 59
click at [238, 438] on input "number" at bounding box center [380, 438] width 379 height 27
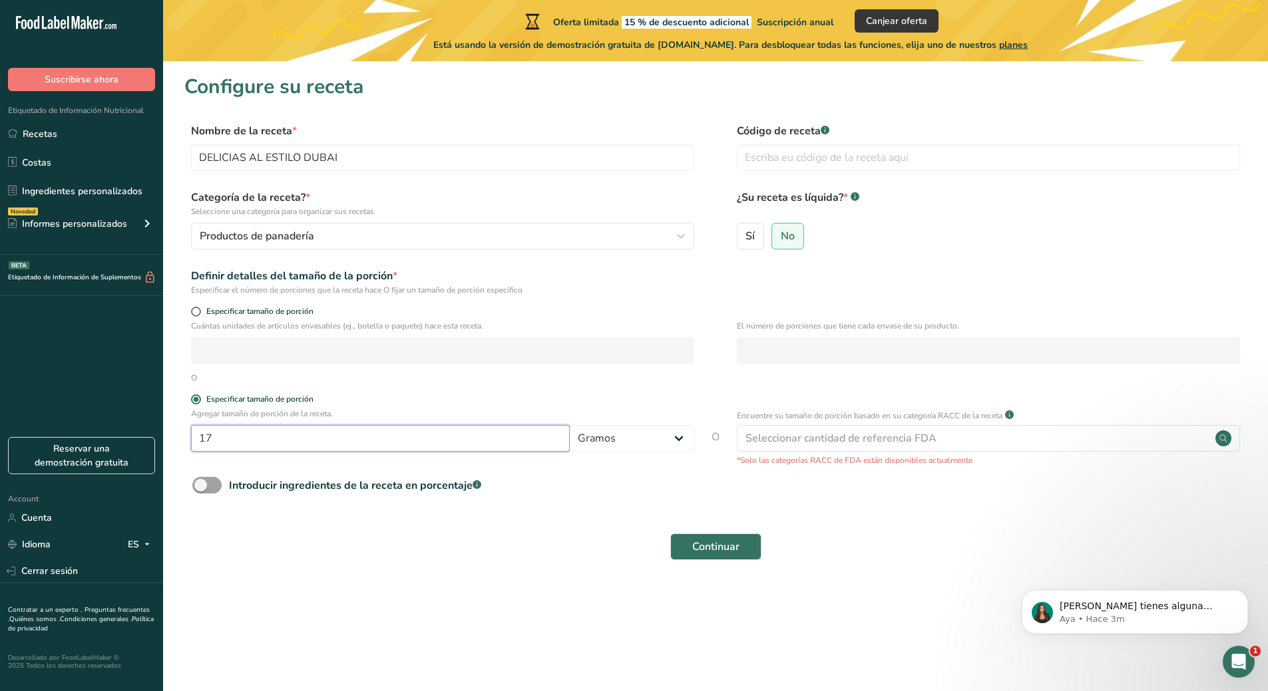
type input "17"
click at [404, 566] on div "Continuar" at bounding box center [715, 547] width 1062 height 43
click at [842, 170] on input "text" at bounding box center [988, 157] width 503 height 27
click at [950, 433] on div "Seleccionar cantidad de referencia FDA" at bounding box center [988, 438] width 503 height 27
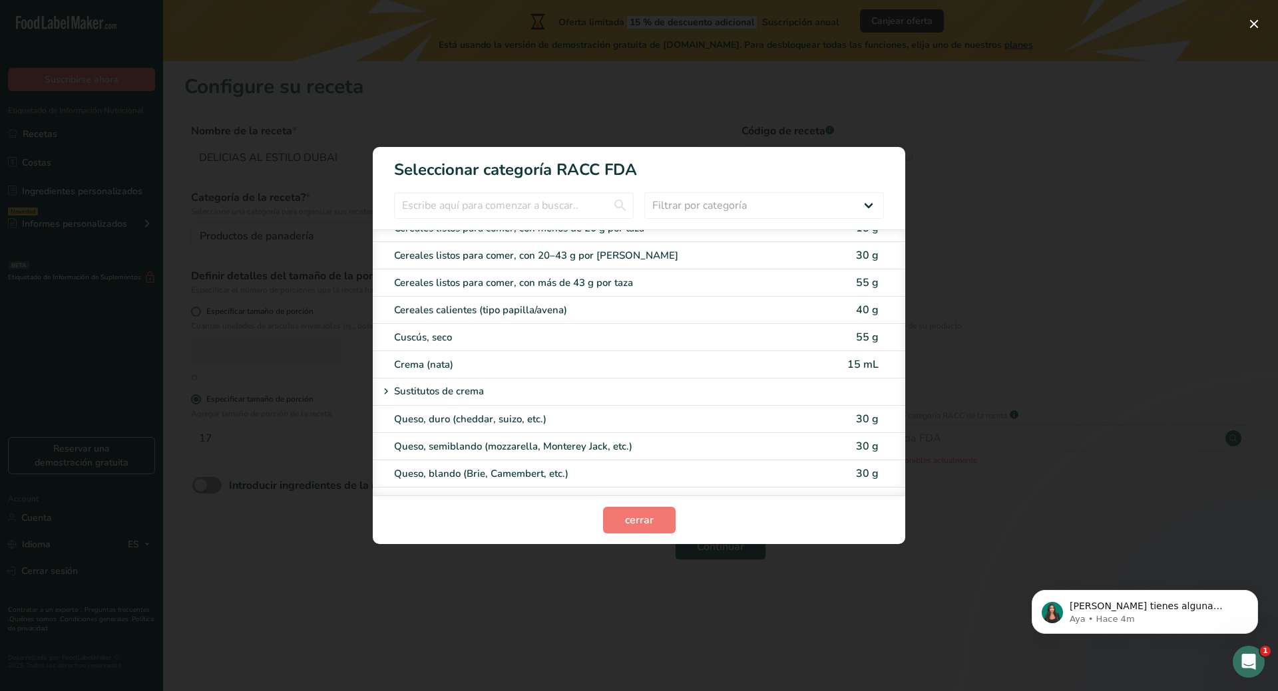
scroll to position [581, 0]
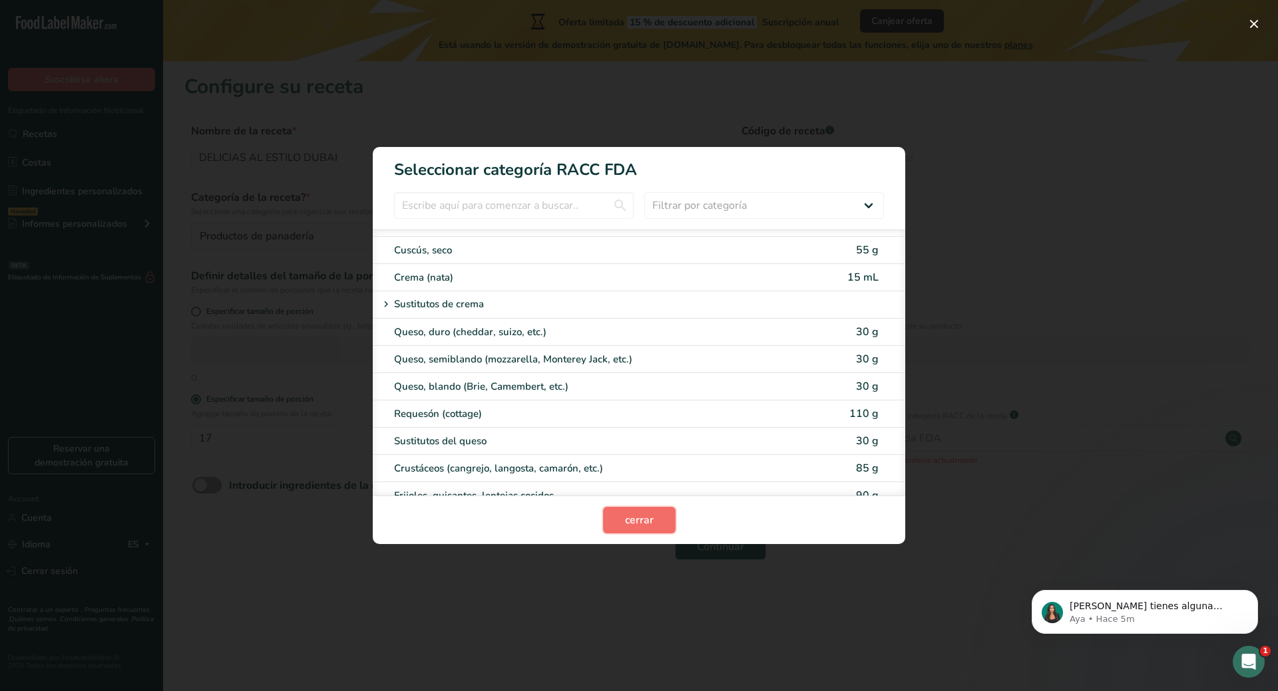
click at [626, 525] on span "cerrar" at bounding box center [639, 520] width 29 height 16
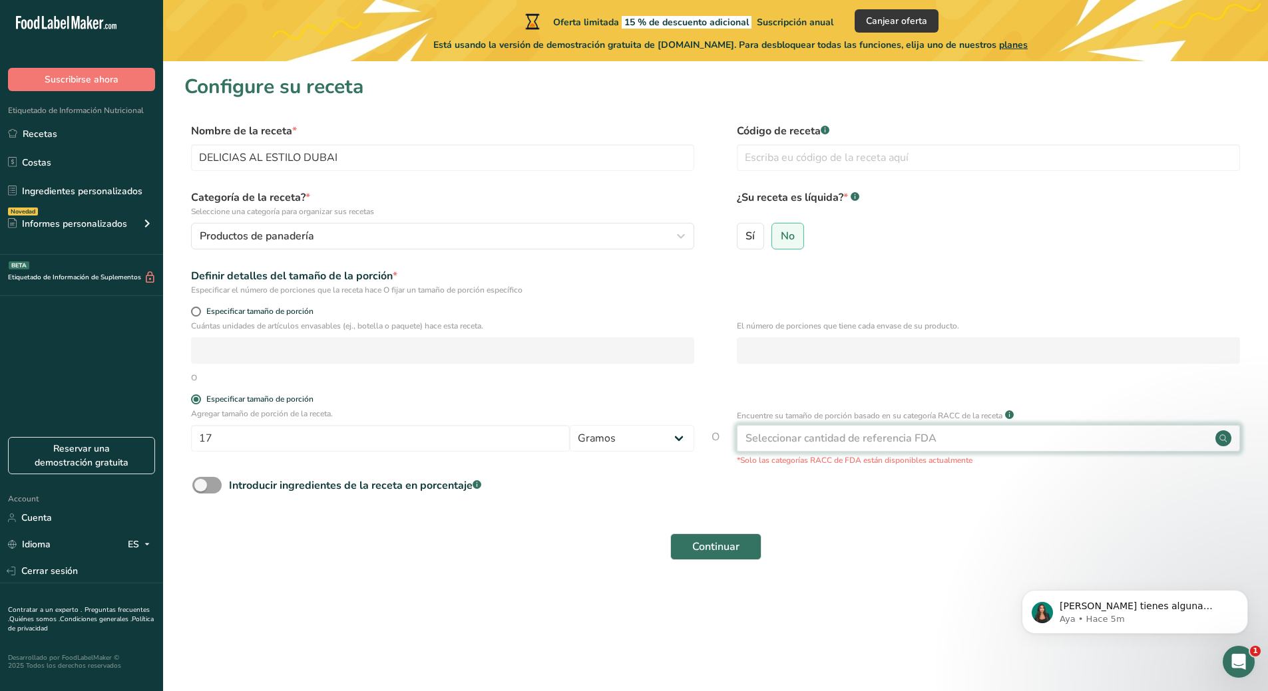
click at [939, 438] on div "Seleccionar cantidad de referencia FDA" at bounding box center [988, 438] width 503 height 27
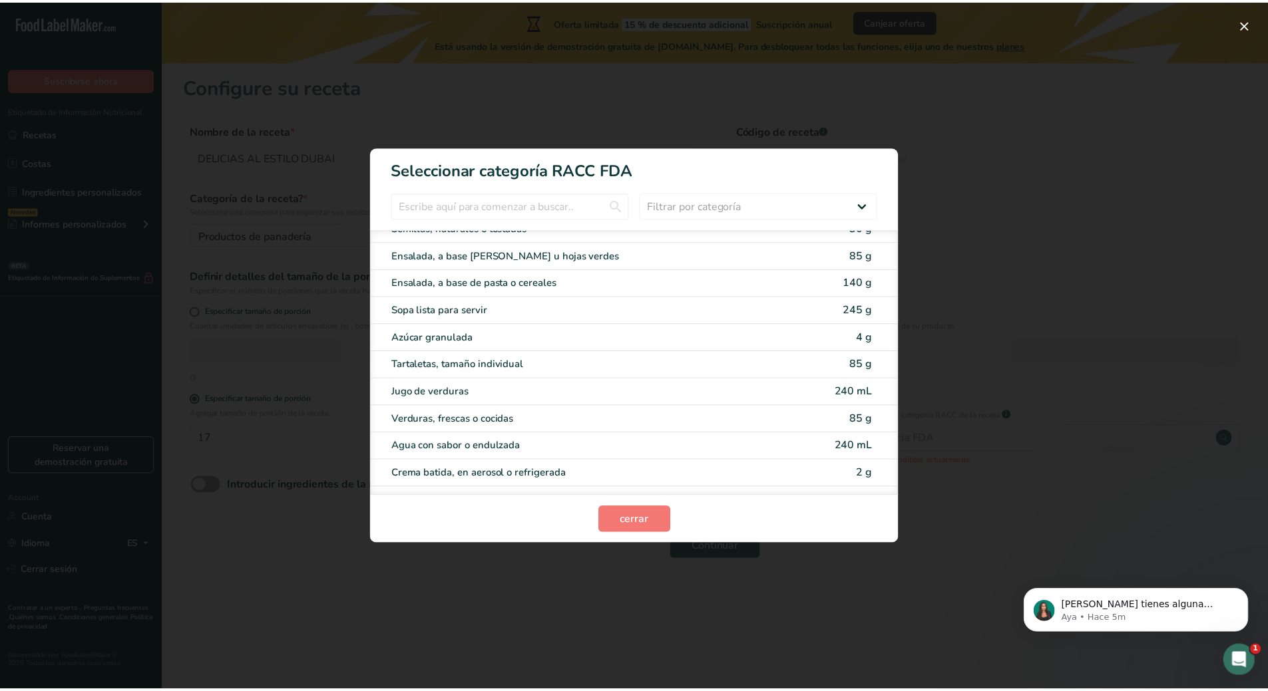
scroll to position [2628, 0]
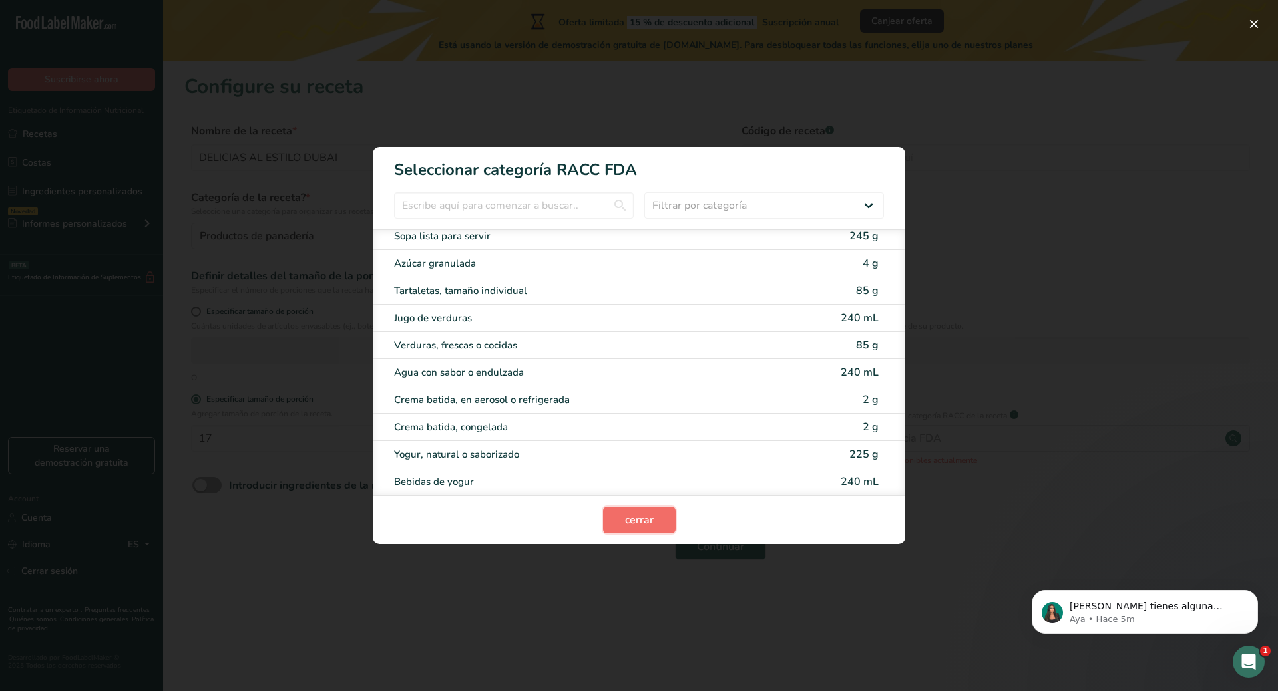
click at [652, 516] on span "cerrar" at bounding box center [639, 520] width 29 height 16
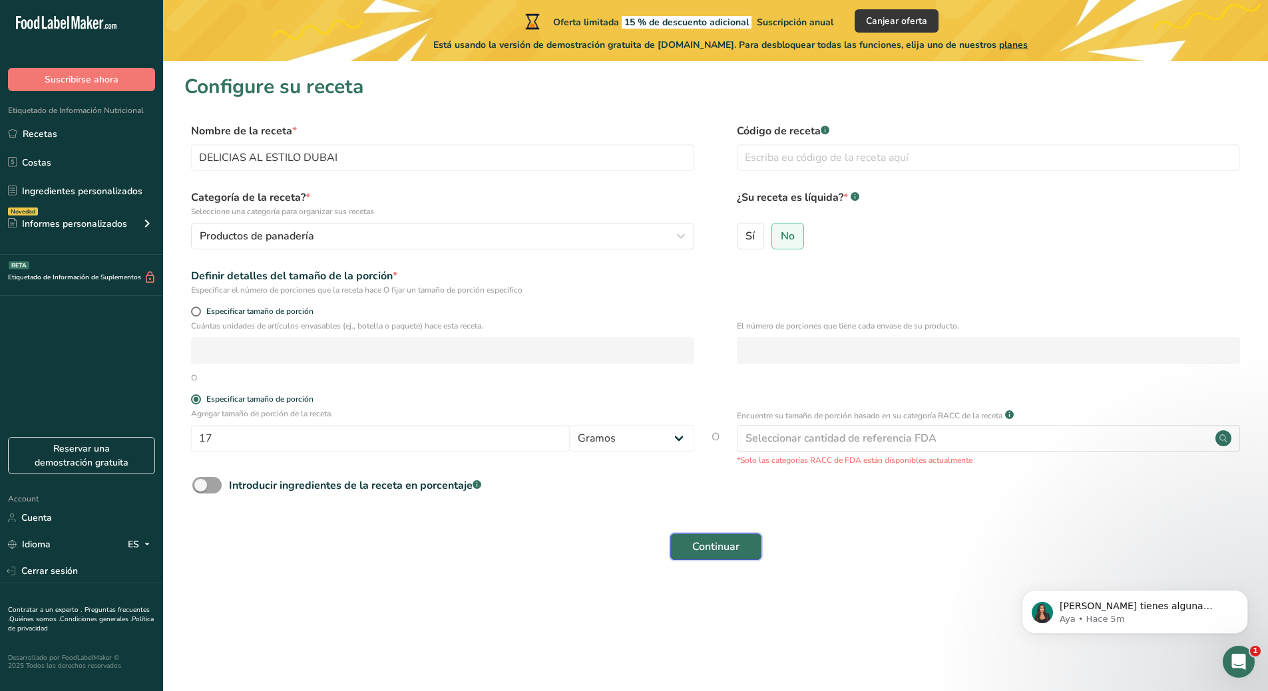
click at [695, 550] on span "Continuar" at bounding box center [715, 547] width 47 height 16
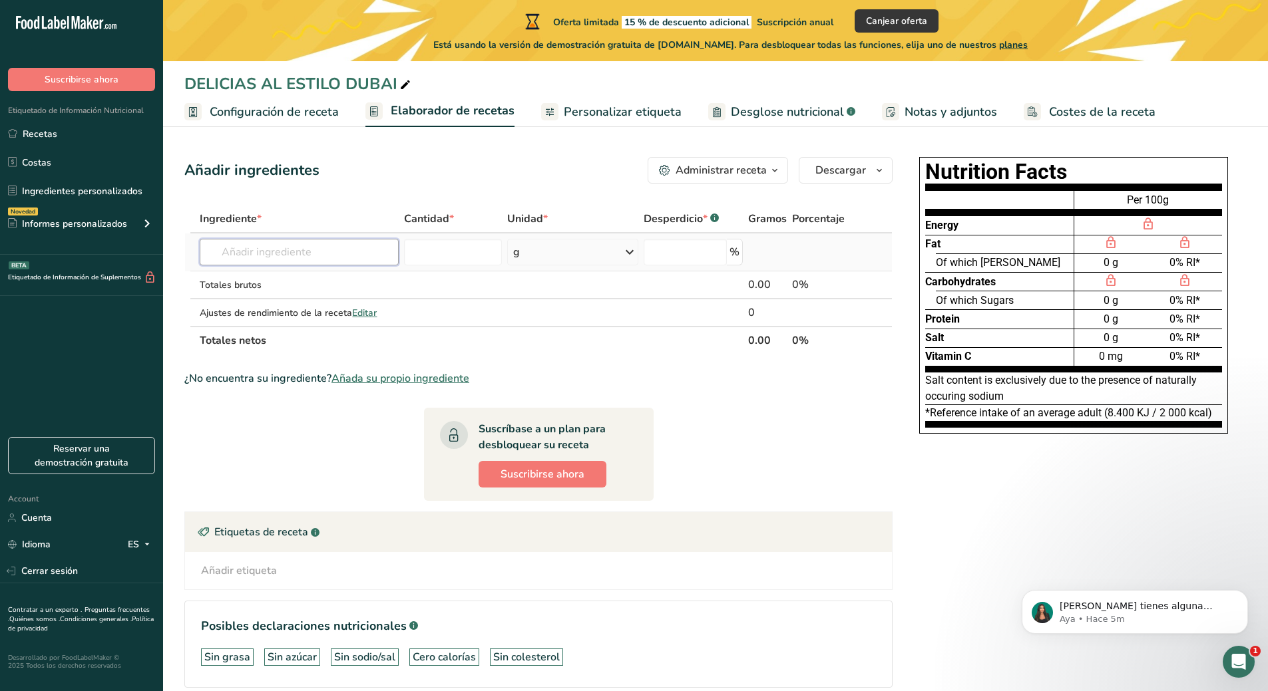
click at [305, 252] on input "text" at bounding box center [299, 252] width 199 height 27
click at [483, 254] on input "number" at bounding box center [453, 252] width 98 height 27
click at [325, 254] on input "text" at bounding box center [299, 252] width 199 height 27
click at [303, 92] on div "DELICIAS AL ESTILO DUBAI" at bounding box center [298, 84] width 229 height 24
click at [303, 120] on span "Configuración de receta" at bounding box center [274, 112] width 129 height 18
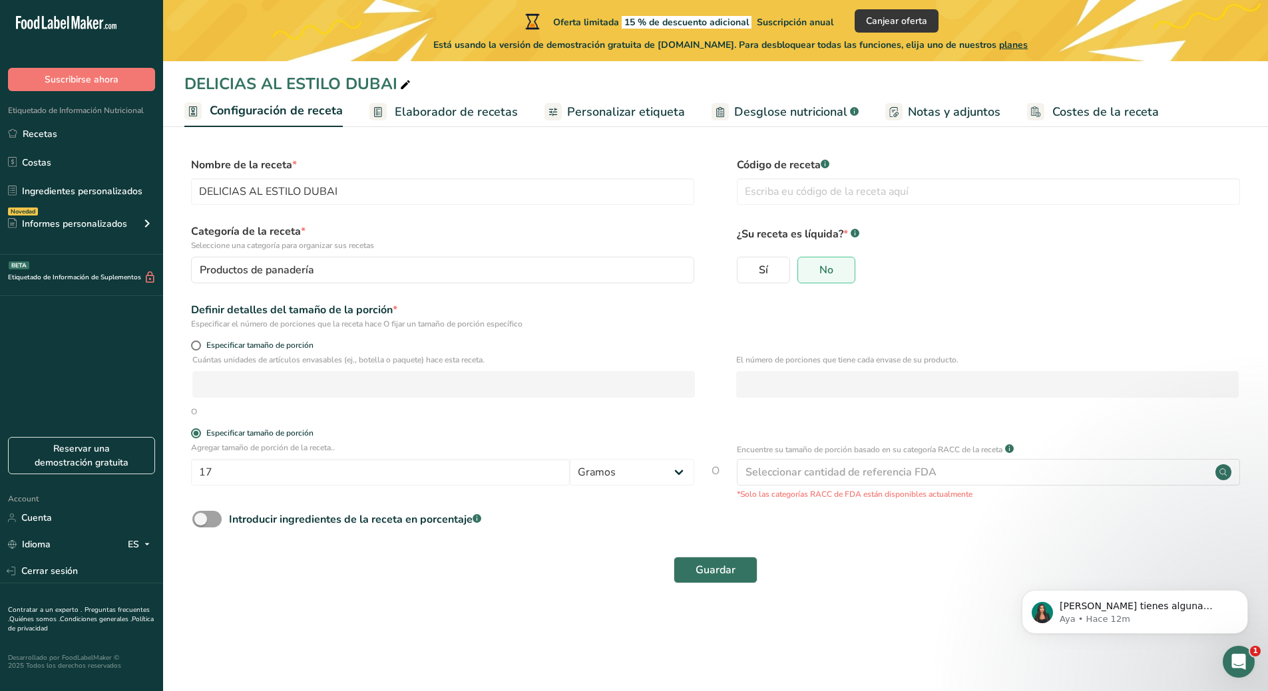
click at [468, 104] on span "Elaborador de recetas" at bounding box center [456, 112] width 123 height 18
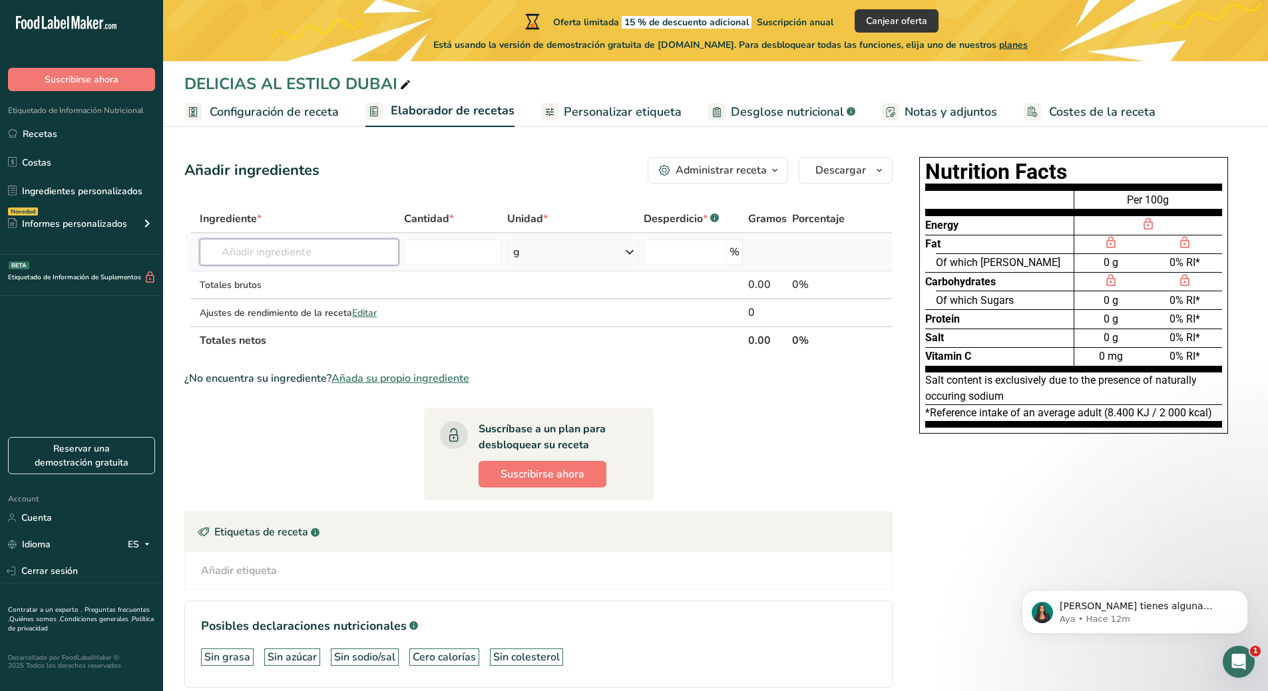
click at [303, 259] on input "text" at bounding box center [299, 252] width 199 height 27
type input "P"
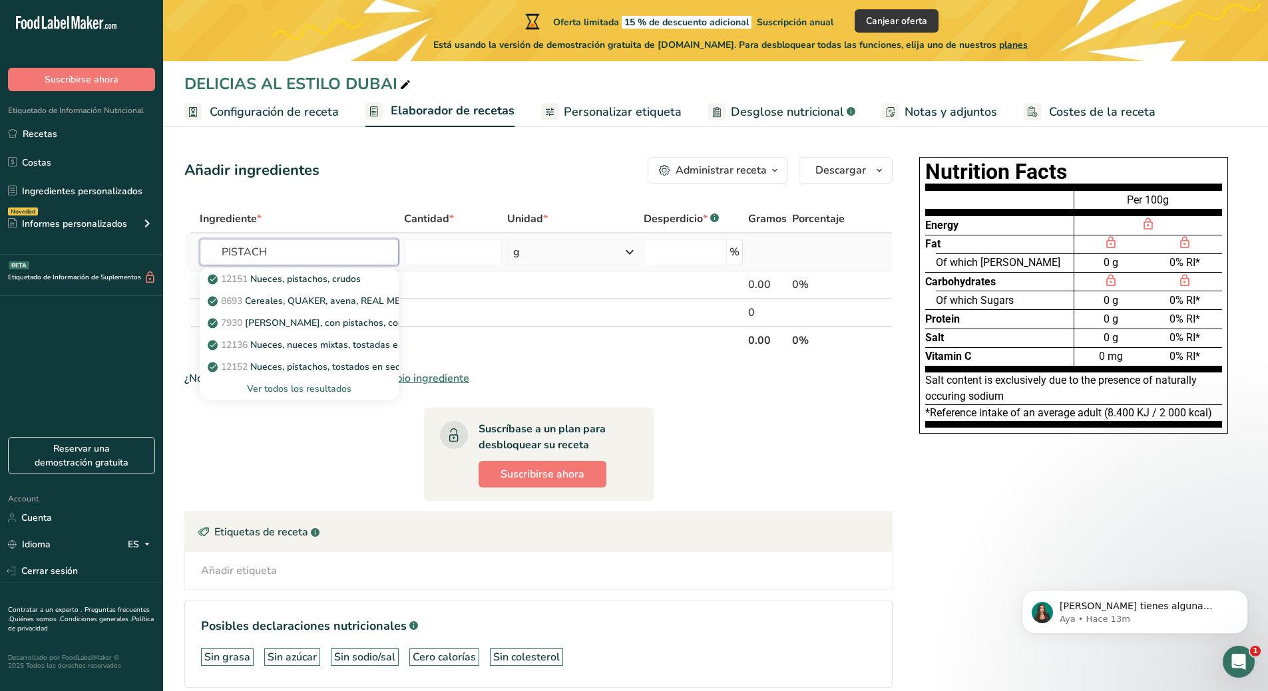
type input "PISTACHO"
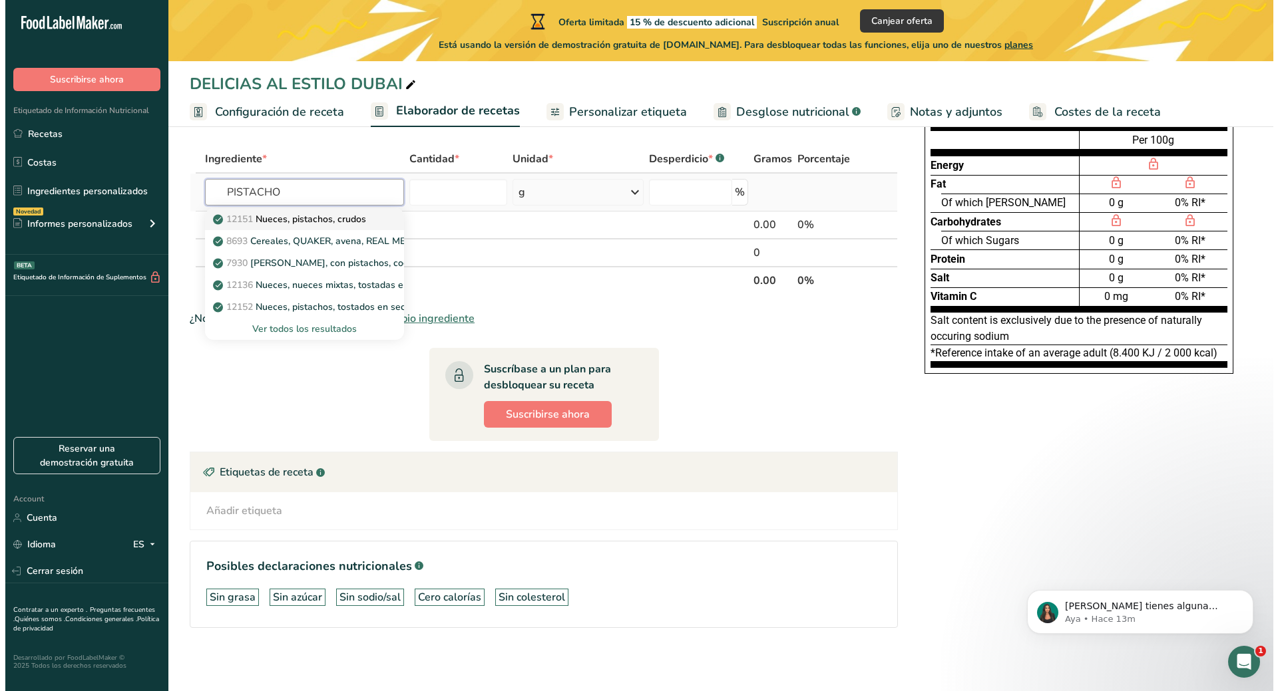
scroll to position [61, 0]
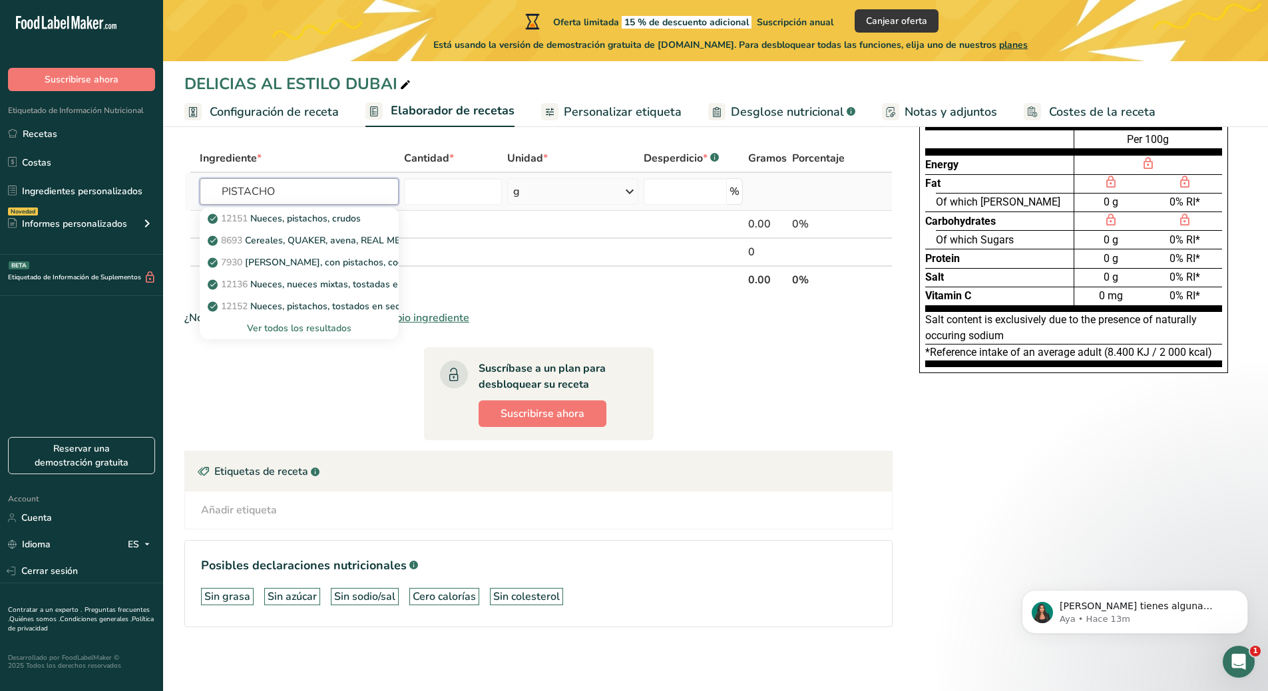
drag, startPoint x: 281, startPoint y: 187, endPoint x: 214, endPoint y: 194, distance: 67.6
click at [214, 194] on input "PISTACHO" at bounding box center [299, 191] width 199 height 27
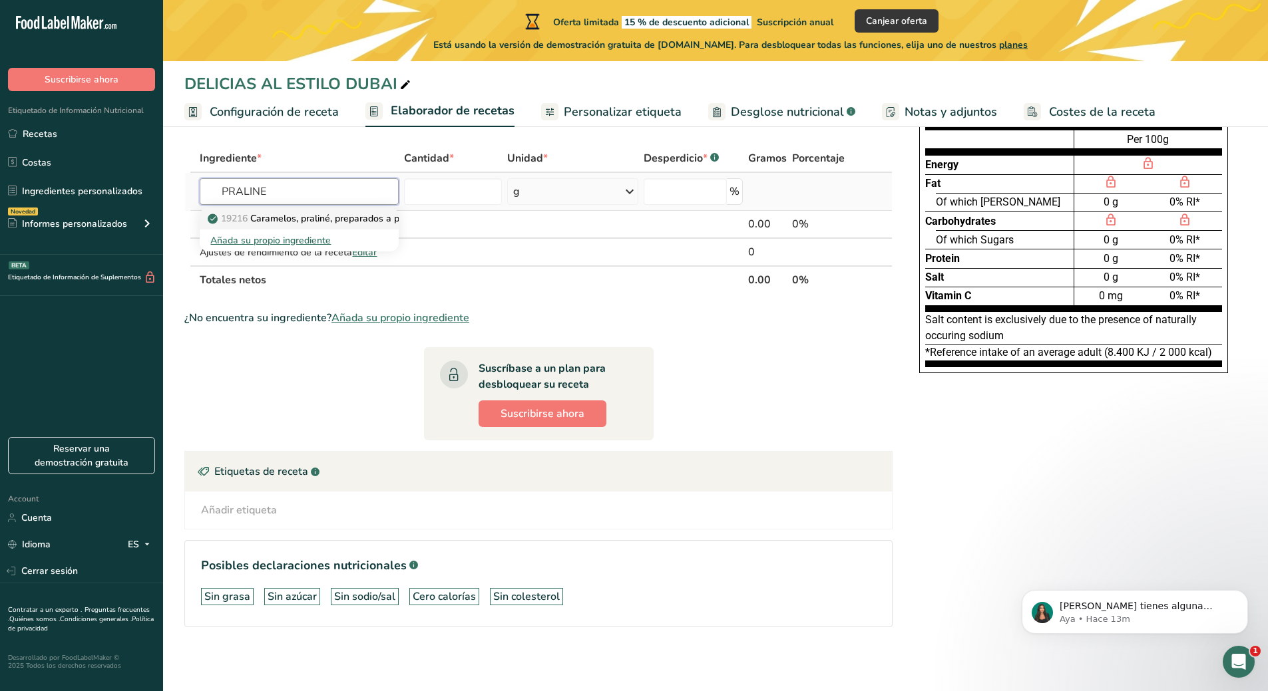
type input "PRALINE"
click at [308, 225] on p "19216 Caramelos, praliné, preparados a partir de receta" at bounding box center [335, 219] width 250 height 14
type input "Candies, praline, prepared-from-recipe"
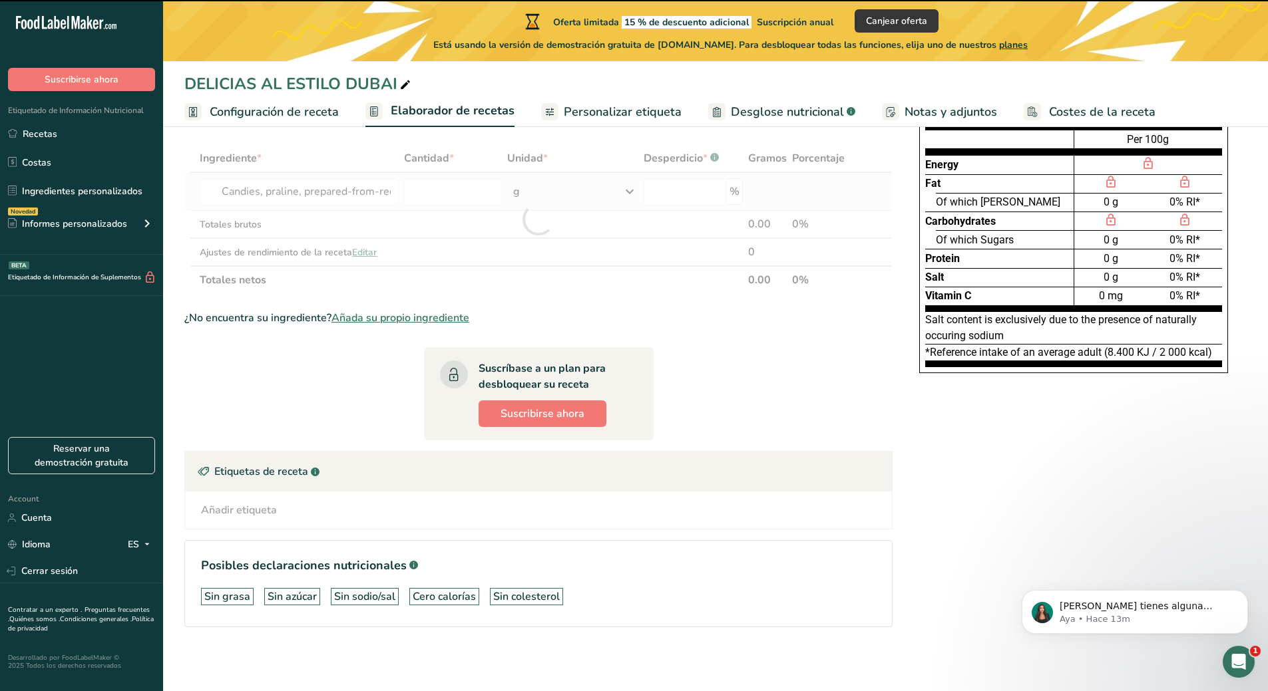
type input "0"
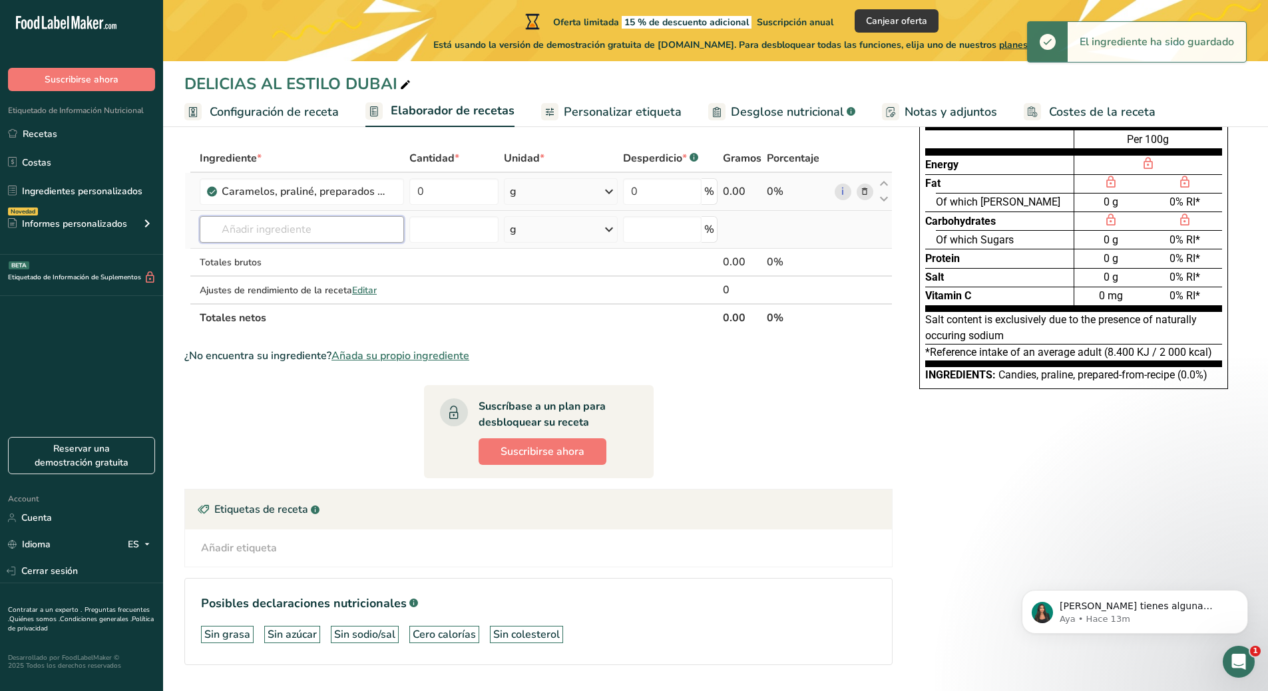
click at [327, 234] on input "text" at bounding box center [302, 229] width 204 height 27
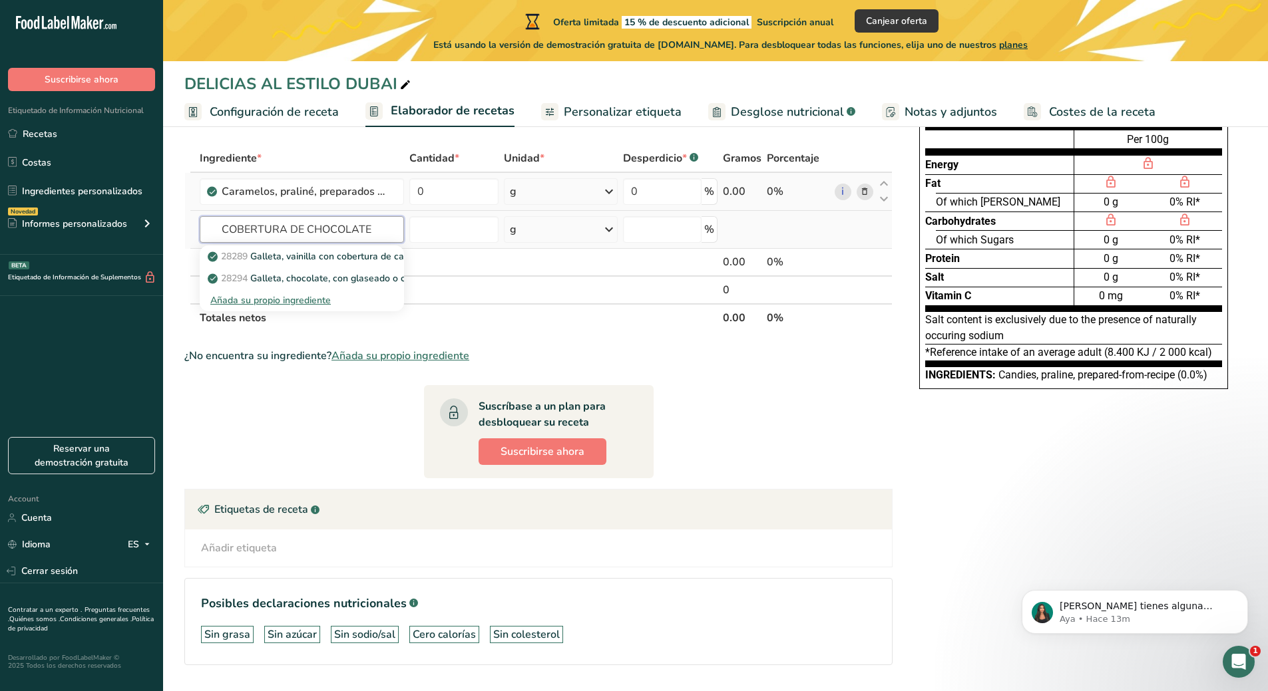
click at [373, 231] on input "COBERTURA DE CHOCOLATE" at bounding box center [302, 229] width 204 height 27
drag, startPoint x: 301, startPoint y: 230, endPoint x: 207, endPoint y: 232, distance: 94.5
click at [207, 232] on input "COBERTURA DE CHOCOLATE" at bounding box center [302, 229] width 204 height 27
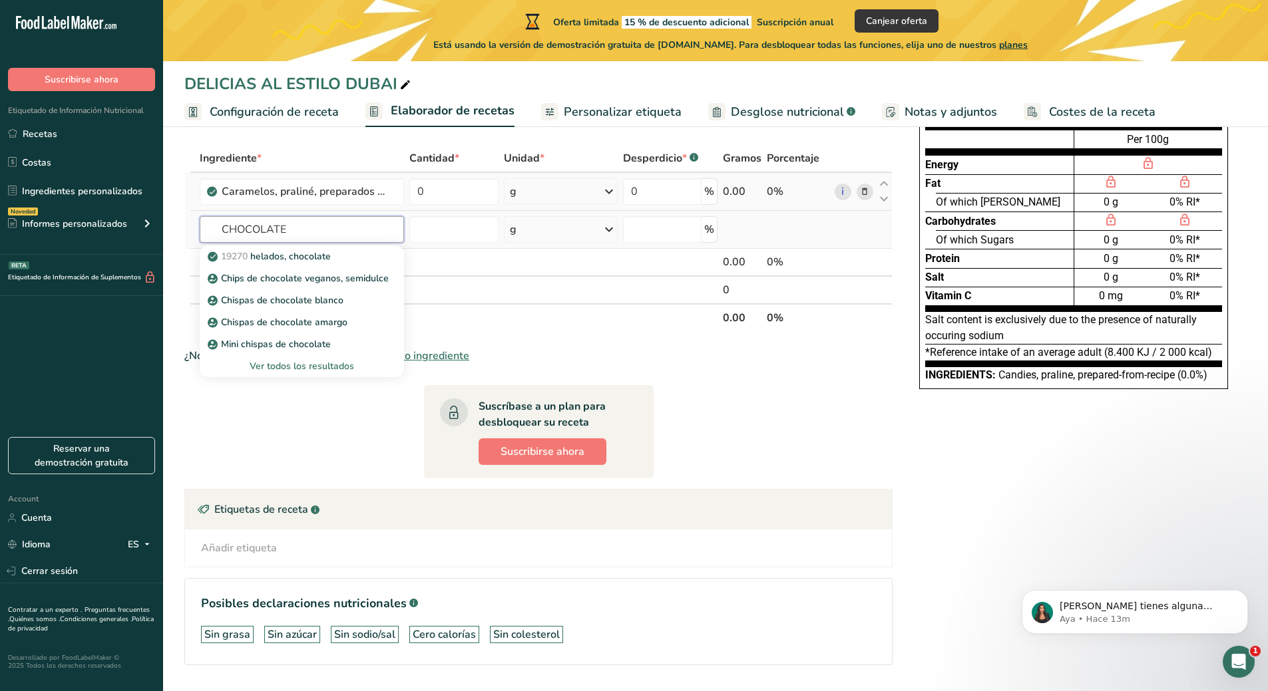
type input "CHOCOLATE"
click at [292, 363] on div "Ver todos los resultados" at bounding box center [301, 366] width 183 height 14
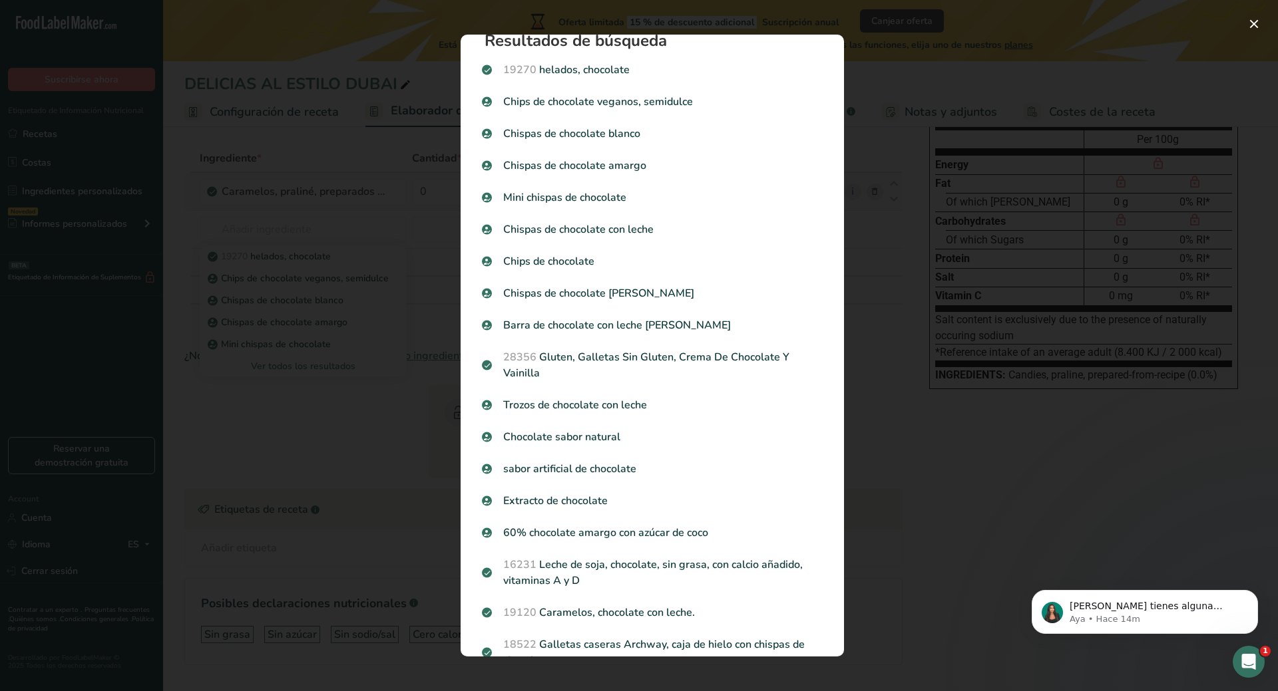
scroll to position [0, 0]
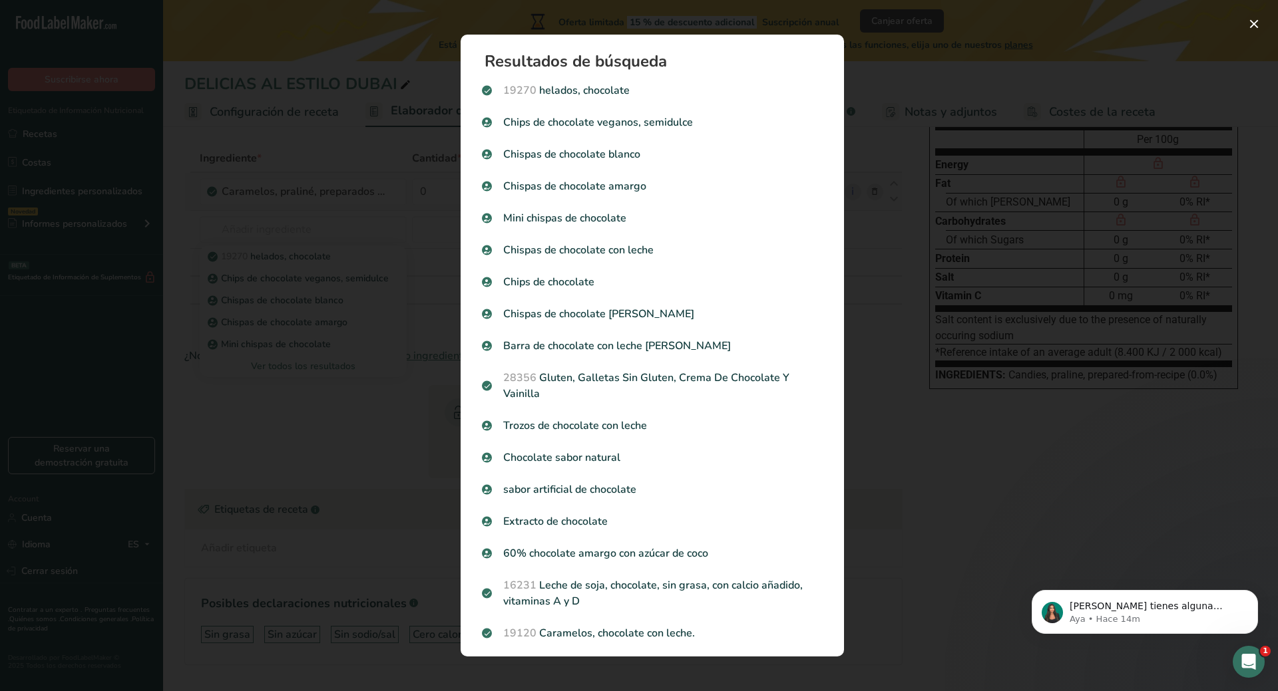
click at [315, 196] on div "Search results modal" at bounding box center [639, 345] width 1278 height 691
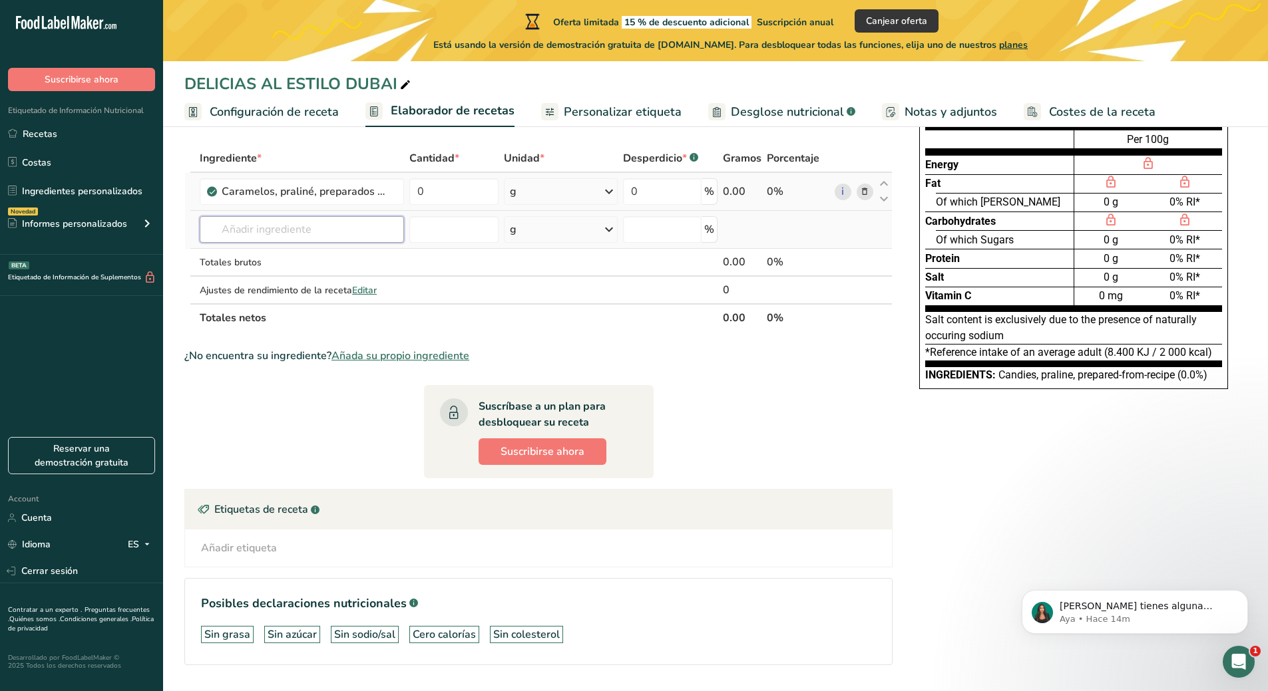
click at [327, 229] on input "text" at bounding box center [302, 229] width 204 height 27
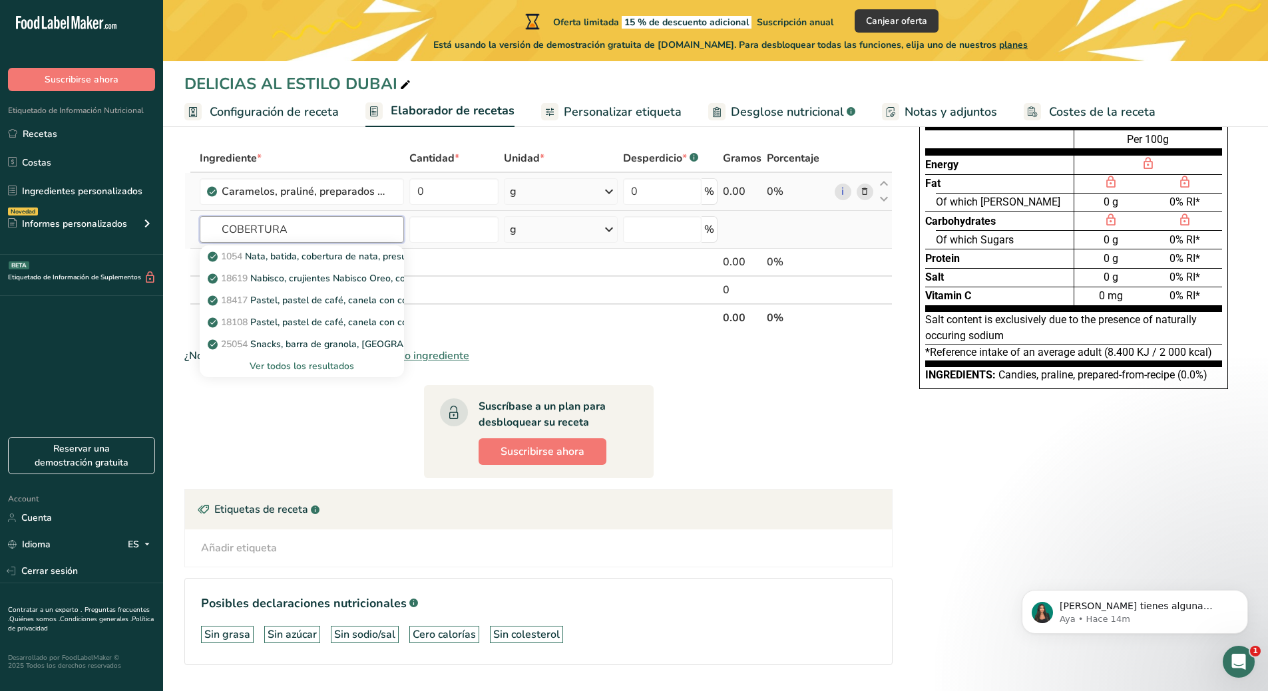
type input "COBERTURA"
click at [347, 362] on div "Ver todos los resultados" at bounding box center [301, 366] width 183 height 14
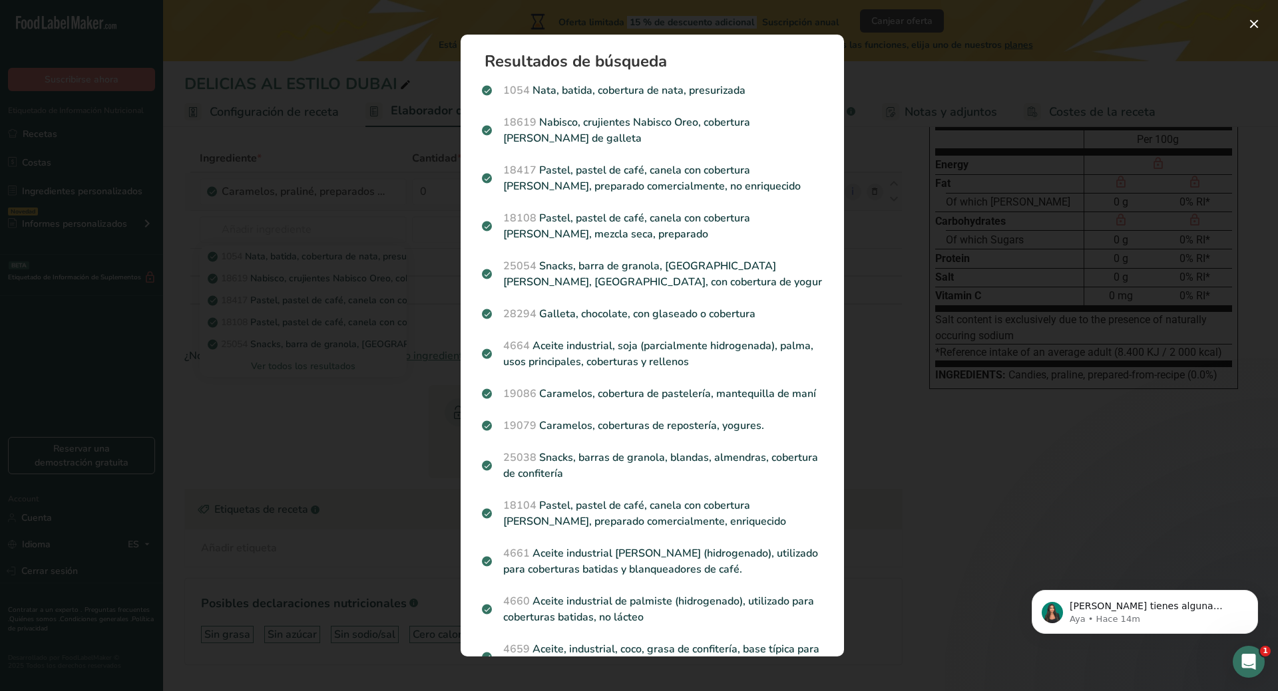
click at [402, 398] on div "Search results modal" at bounding box center [639, 345] width 1278 height 691
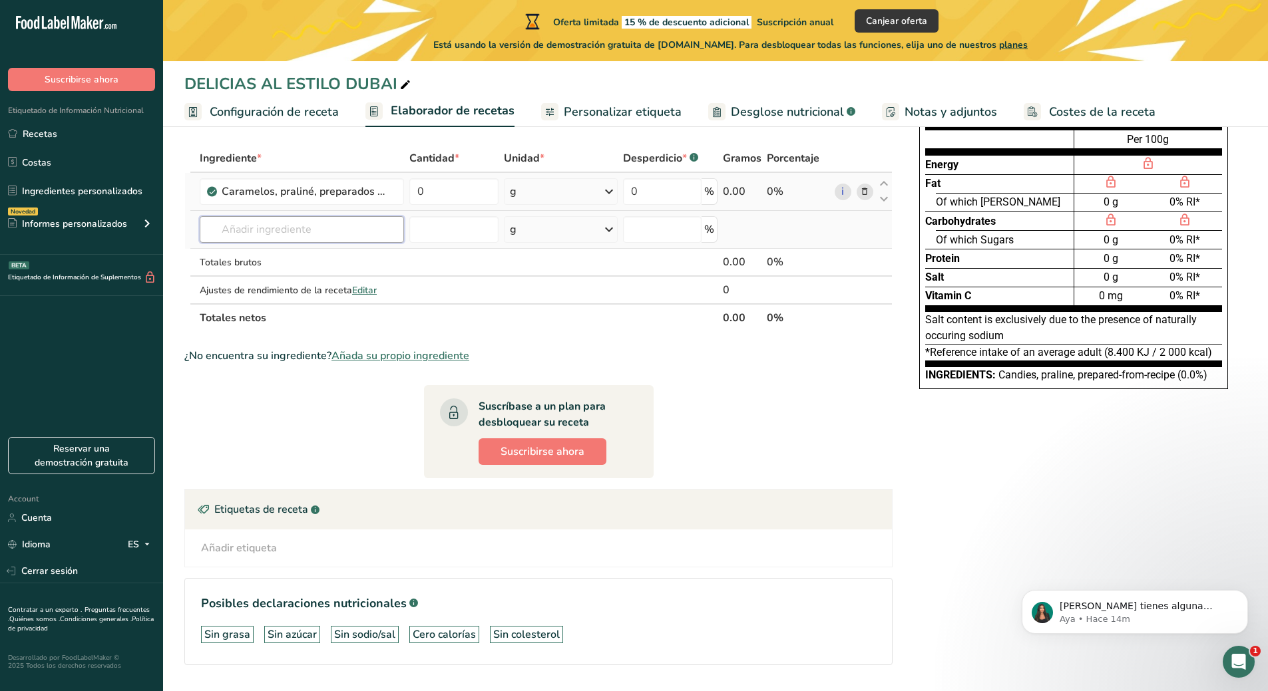
click at [335, 224] on input "text" at bounding box center [302, 229] width 204 height 27
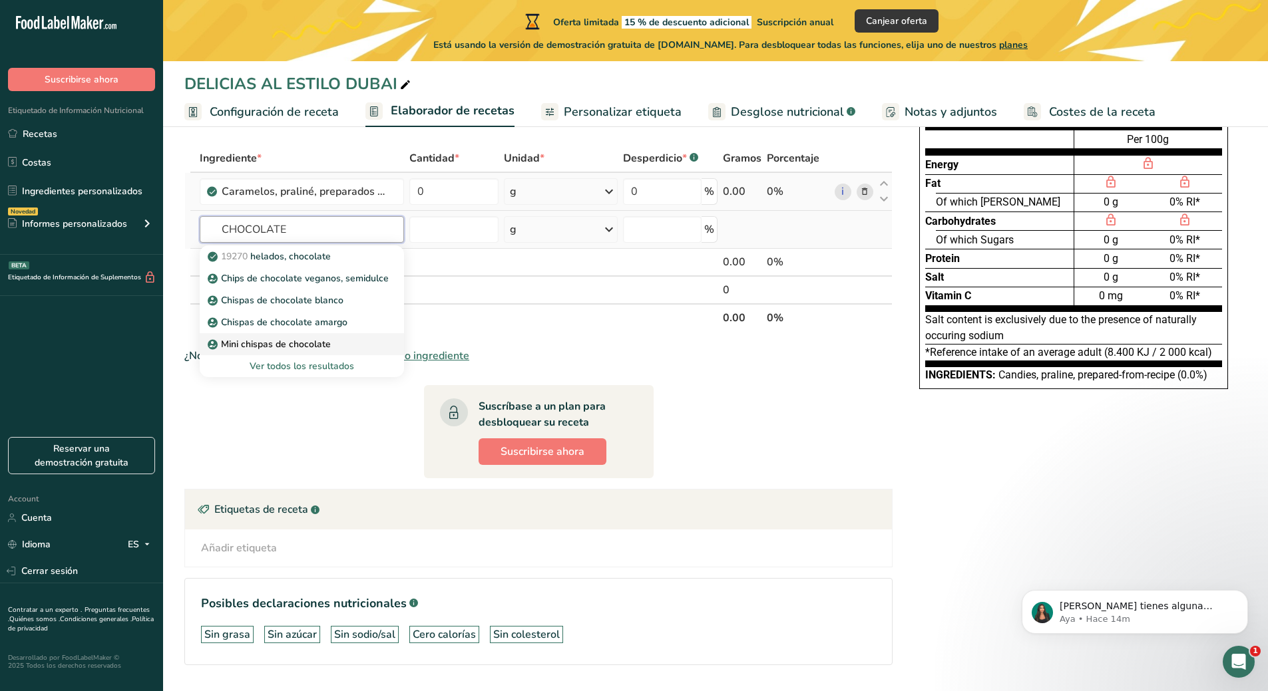
type input "CHOCOLATE"
click at [321, 341] on p "Mini chispas de chocolate" at bounding box center [270, 344] width 120 height 14
type input "Mini Chocolate Chips"
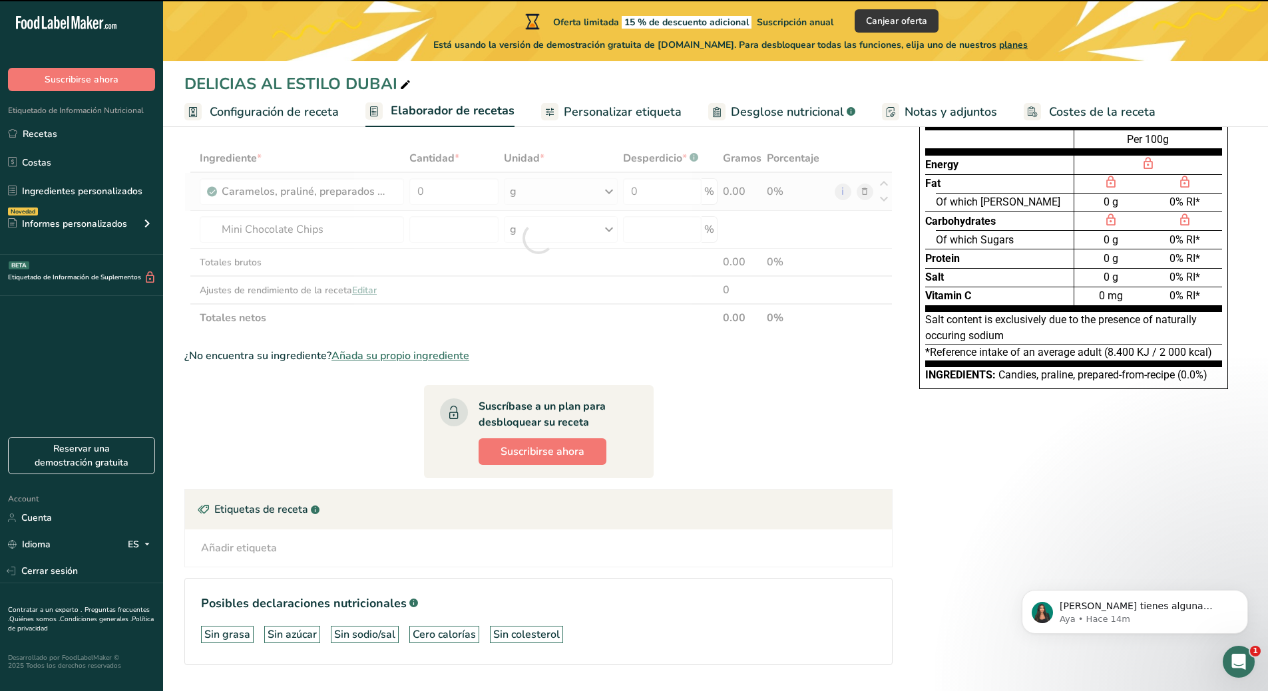
type input "0"
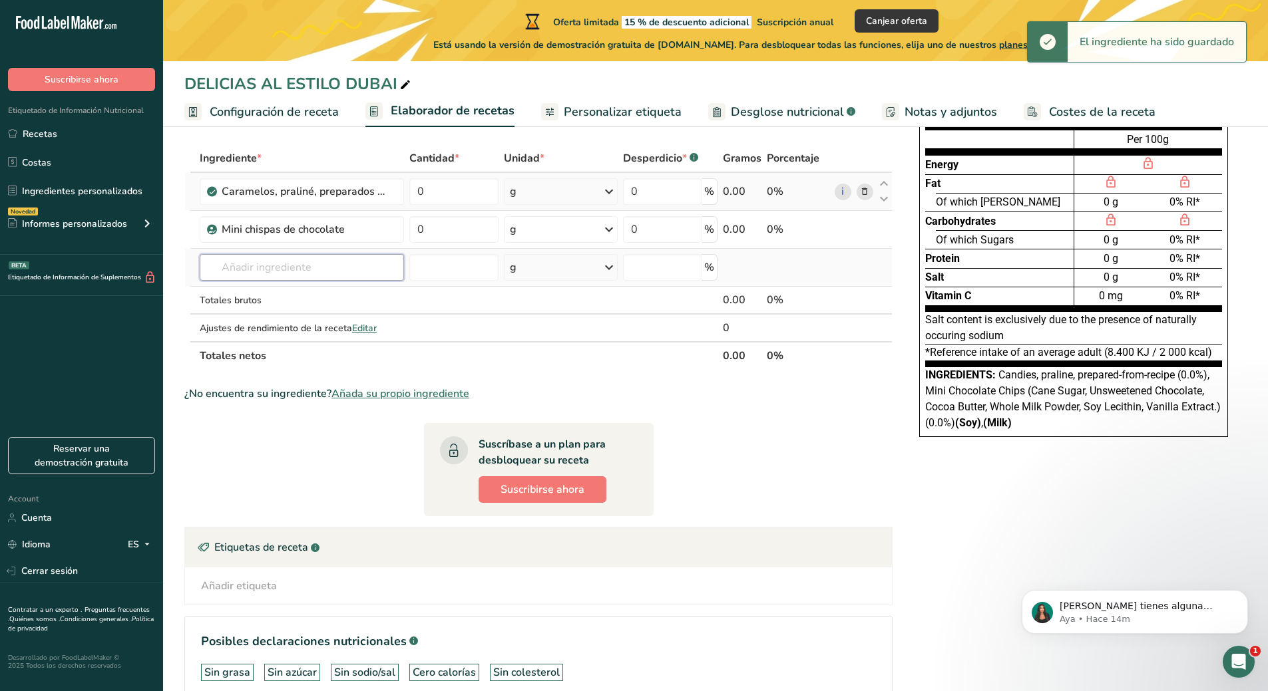
click at [342, 265] on input "text" at bounding box center [302, 267] width 204 height 27
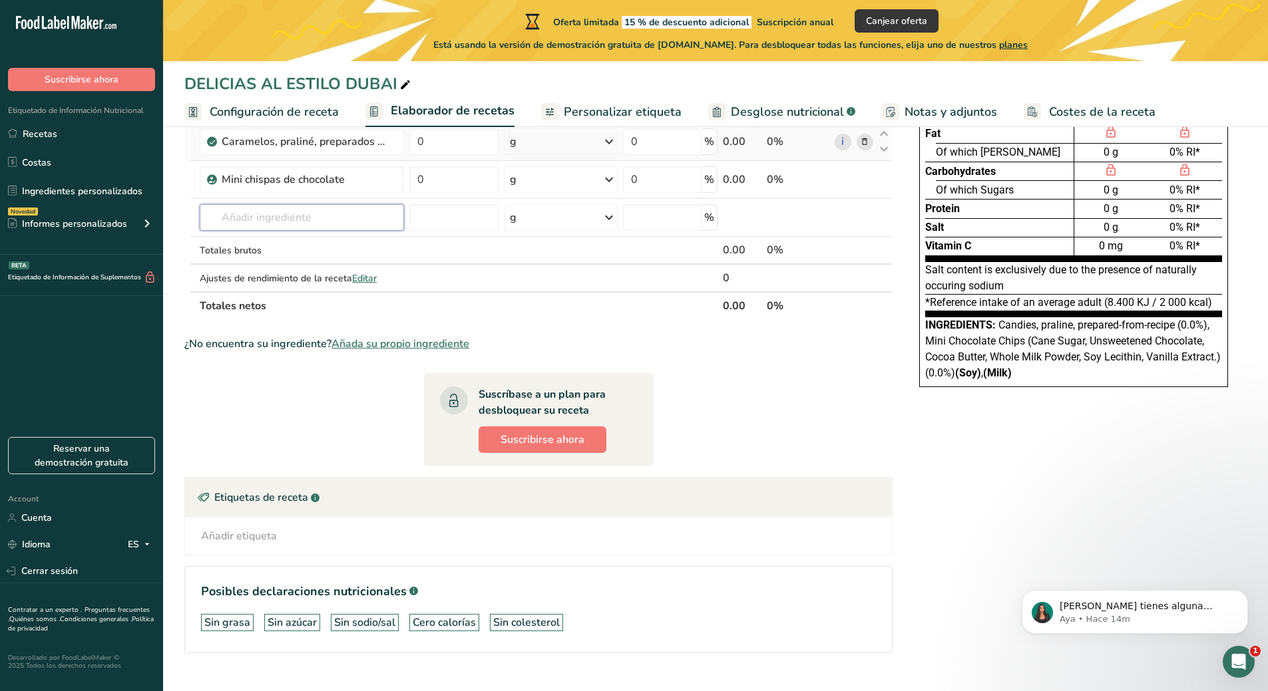
scroll to position [136, 0]
